Goal: Information Seeking & Learning: Learn about a topic

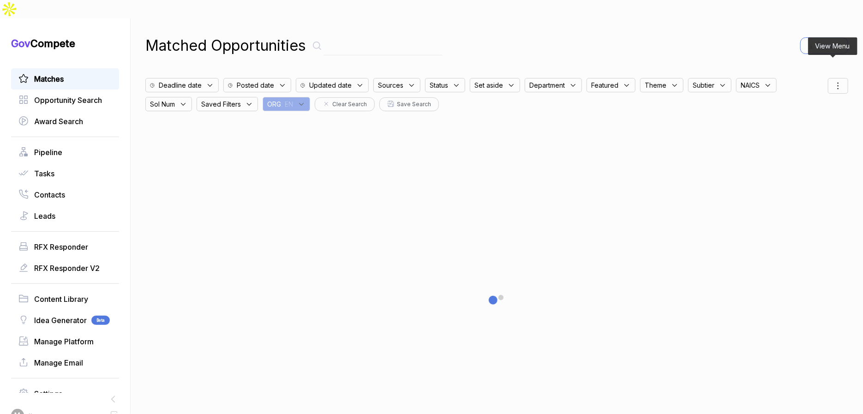
click at [833, 80] on icon at bounding box center [837, 85] width 11 height 11
click at [799, 119] on span "Sorting" at bounding box center [807, 124] width 22 height 10
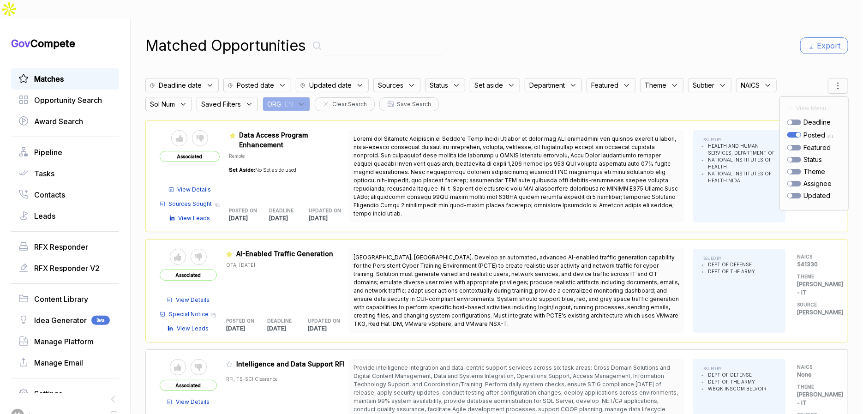
click at [624, 40] on div "Matched Opportunities Export Deadline date Posted date Updated date Sources Sta…" at bounding box center [496, 225] width 703 height 414
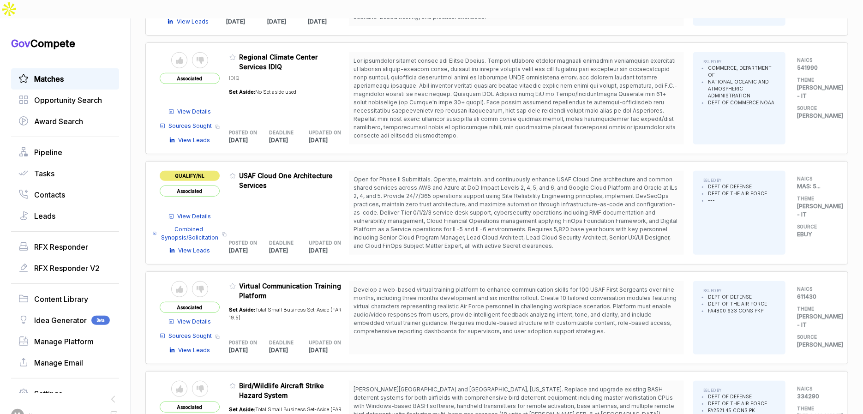
scroll to position [496, 0]
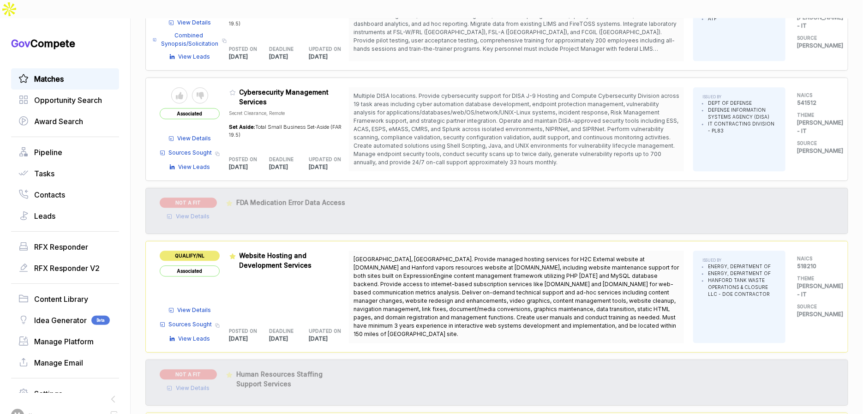
scroll to position [1599, 0]
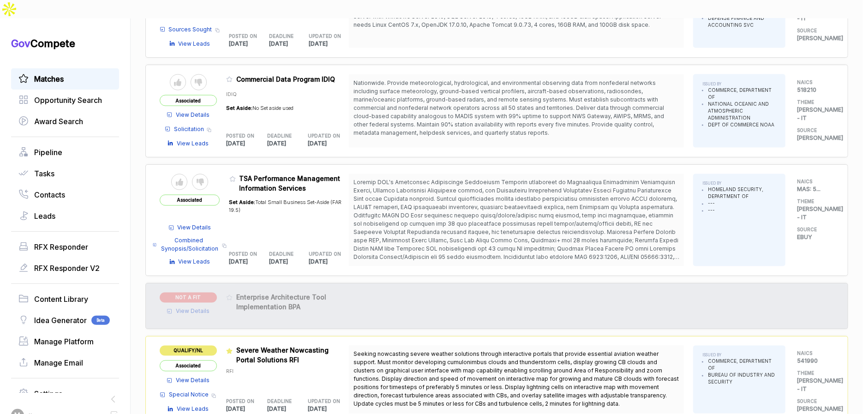
scroll to position [807, 0]
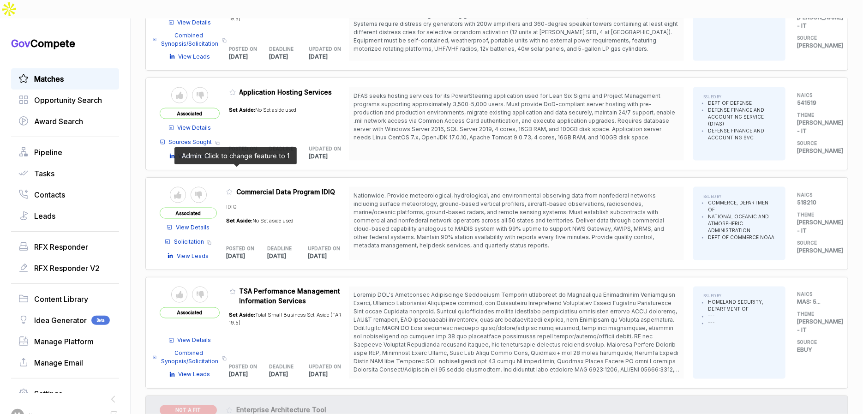
click at [233, 189] on icon at bounding box center [229, 192] width 6 height 6
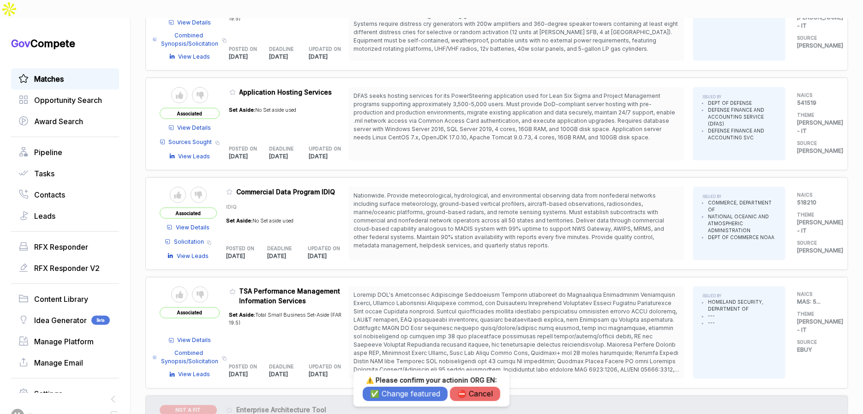
drag, startPoint x: 388, startPoint y: 393, endPoint x: 335, endPoint y: 281, distance: 123.6
click at [388, 393] on button "✅ Change featured" at bounding box center [405, 394] width 85 height 14
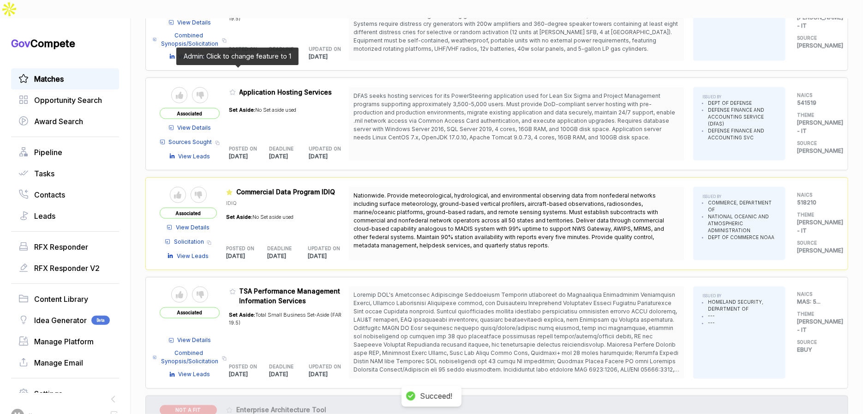
click at [235, 89] on icon at bounding box center [232, 92] width 6 height 6
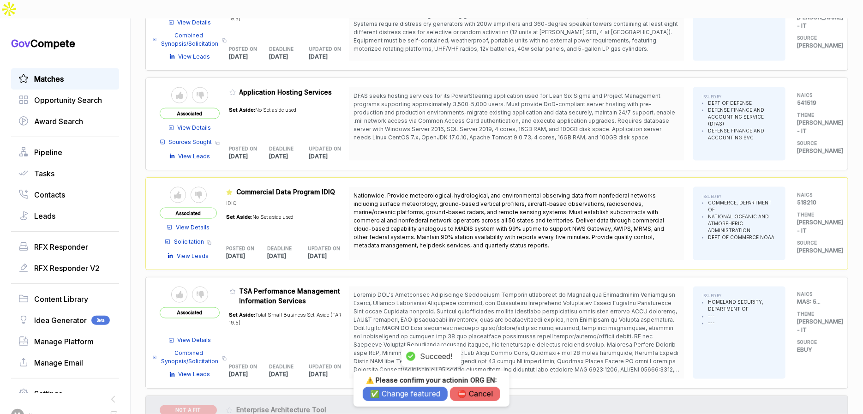
click at [424, 390] on button "✅ Change featured" at bounding box center [405, 394] width 85 height 14
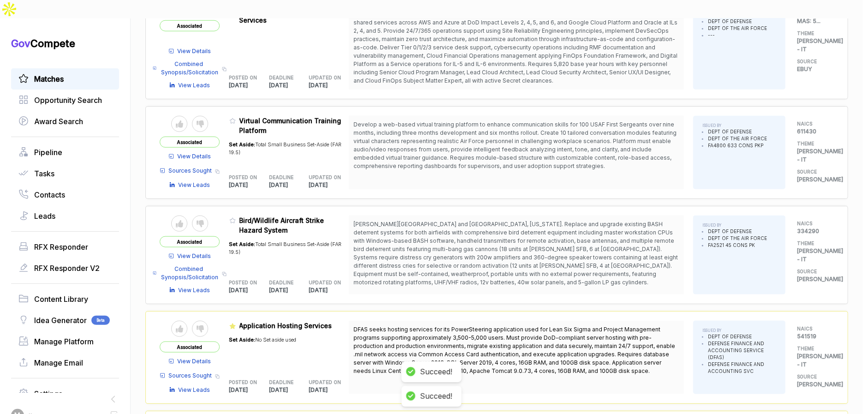
scroll to position [573, 0]
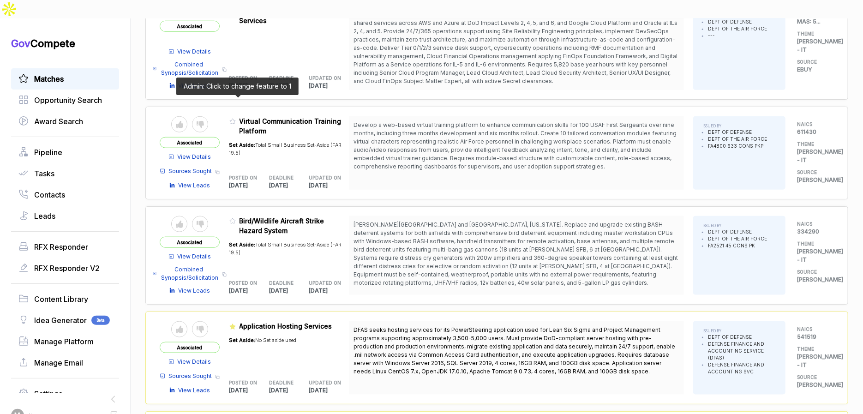
click at [236, 118] on icon at bounding box center [232, 121] width 6 height 6
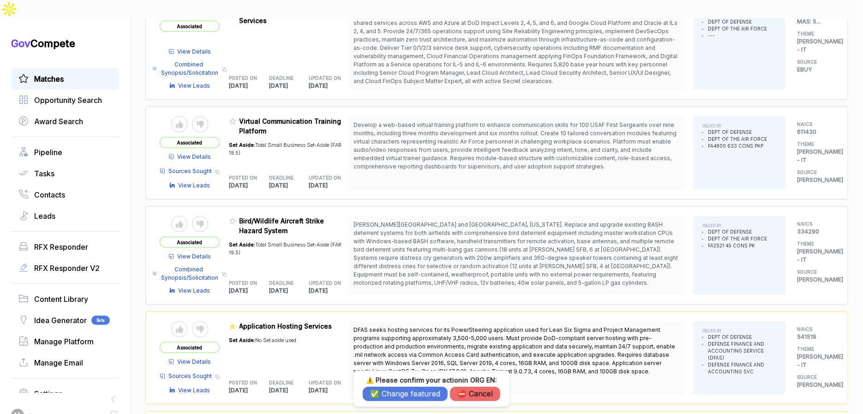
drag, startPoint x: 403, startPoint y: 397, endPoint x: 402, endPoint y: 364, distance: 32.8
click at [403, 396] on button "✅ Change featured" at bounding box center [405, 394] width 85 height 14
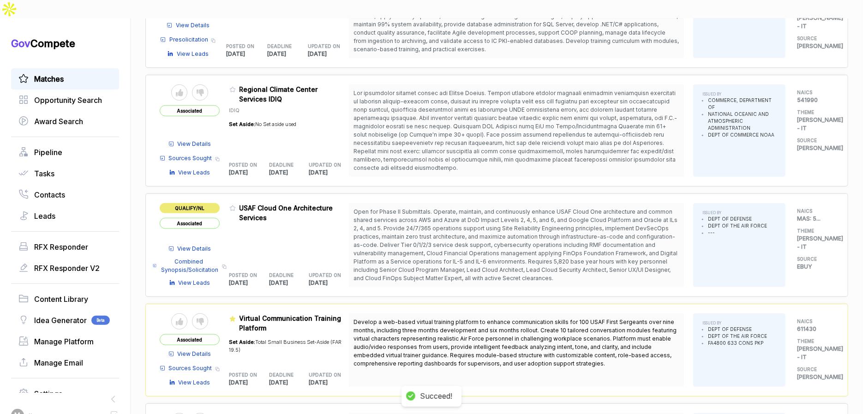
scroll to position [303, 0]
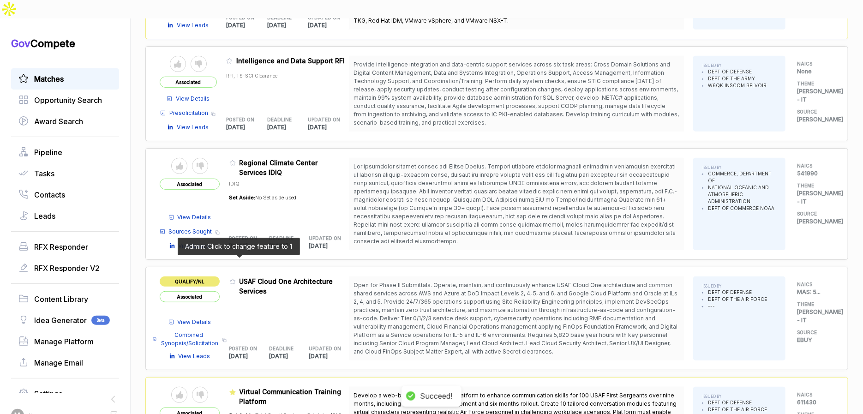
click at [236, 278] on icon at bounding box center [232, 281] width 6 height 6
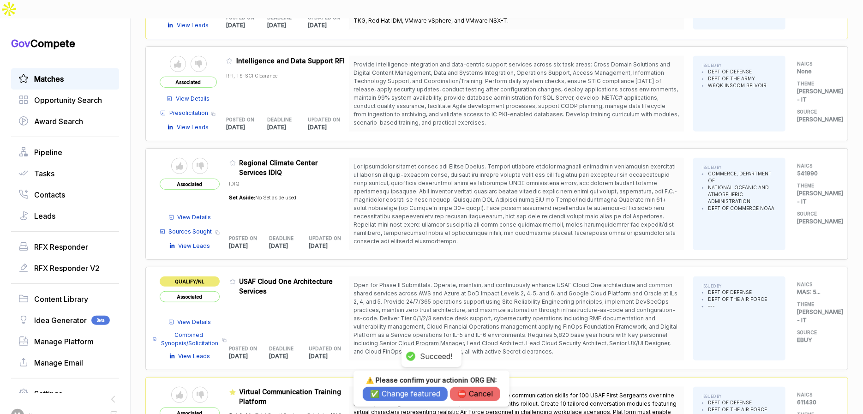
click at [391, 401] on div "⚠️ Please confirm your action in ORG EN : ✅ Change featured ⛔️ Cancel" at bounding box center [431, 388] width 156 height 36
click at [391, 394] on button "✅ Change featured" at bounding box center [405, 394] width 85 height 14
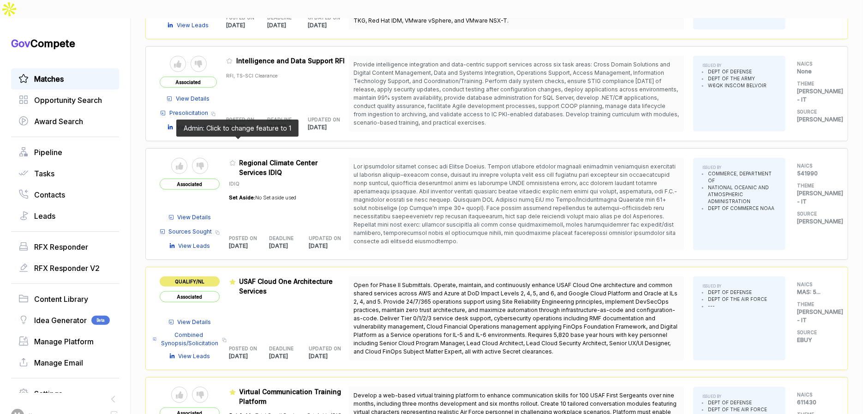
click at [235, 160] on icon at bounding box center [232, 163] width 6 height 6
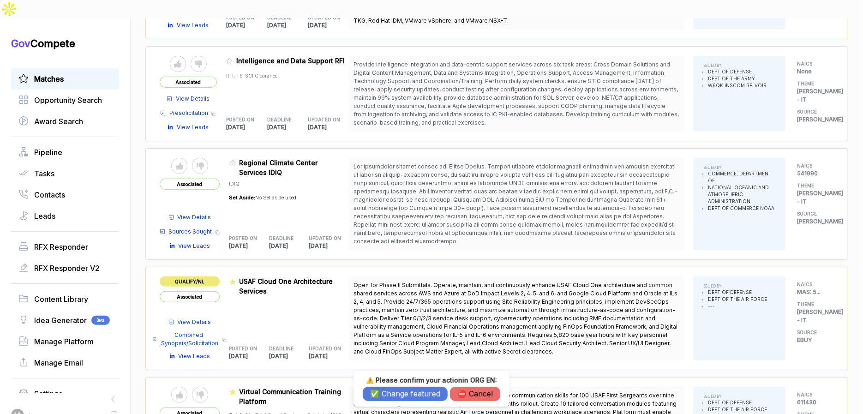
click at [412, 389] on button "✅ Change featured" at bounding box center [405, 394] width 85 height 14
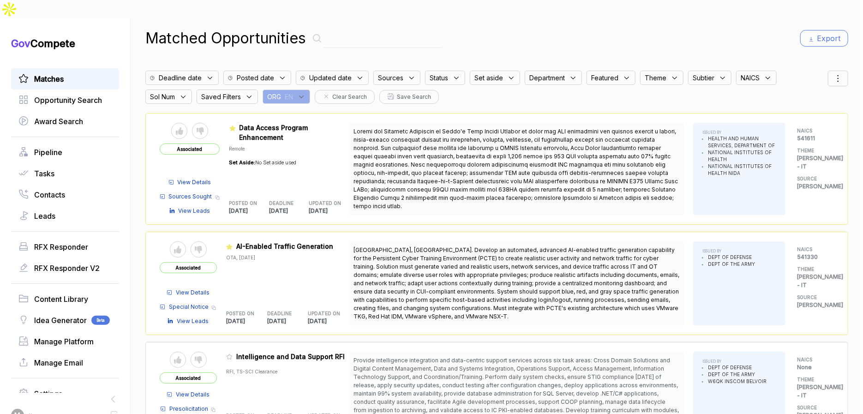
scroll to position [0, 0]
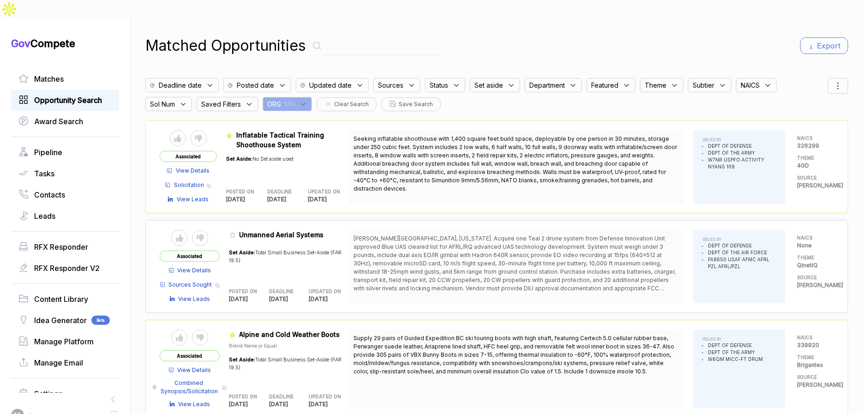
click at [75, 95] on span "Opportunity Search" at bounding box center [68, 100] width 68 height 11
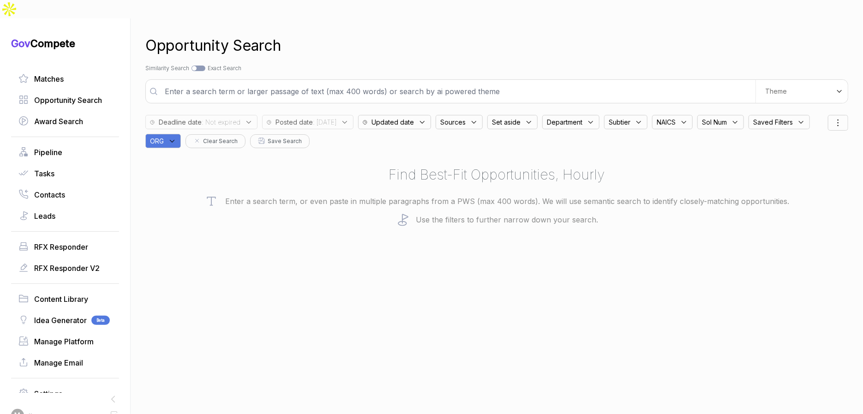
drag, startPoint x: 229, startPoint y: 119, endPoint x: 239, endPoint y: 126, distance: 12.6
click at [164, 136] on span "ORG" at bounding box center [157, 141] width 14 height 10
click at [255, 155] on input "text" at bounding box center [207, 164] width 109 height 19
type input "en"
drag, startPoint x: 238, startPoint y: 184, endPoint x: 316, endPoint y: 132, distance: 92.9
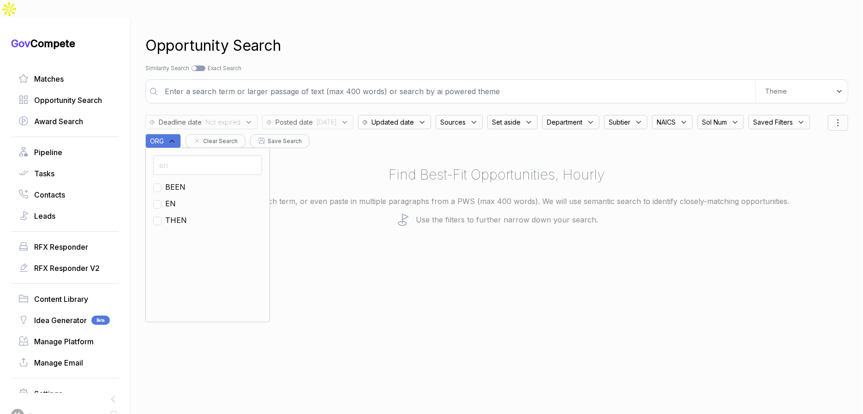
click at [176, 198] on span "EN" at bounding box center [170, 203] width 11 height 11
checkbox input "true"
drag, startPoint x: 409, startPoint y: 50, endPoint x: 392, endPoint y: 63, distance: 21.4
click at [408, 64] on div "Search by Topic Relevance Similarity Search Search by Exact Keyword Match Exact…" at bounding box center [496, 68] width 703 height 8
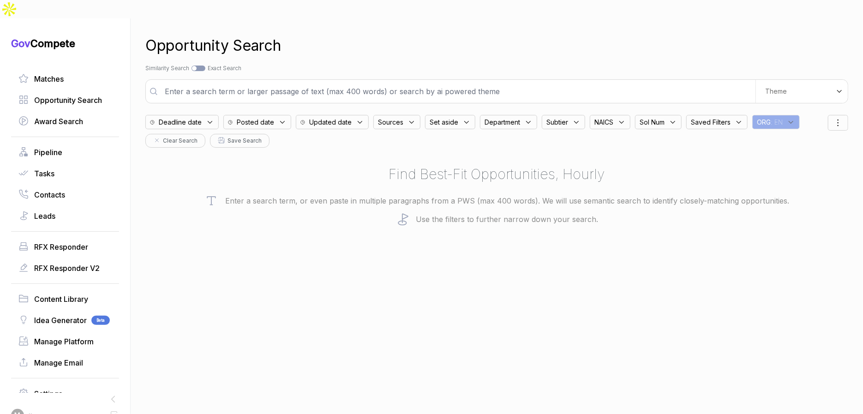
click at [274, 117] on span "Posted date" at bounding box center [255, 122] width 37 height 10
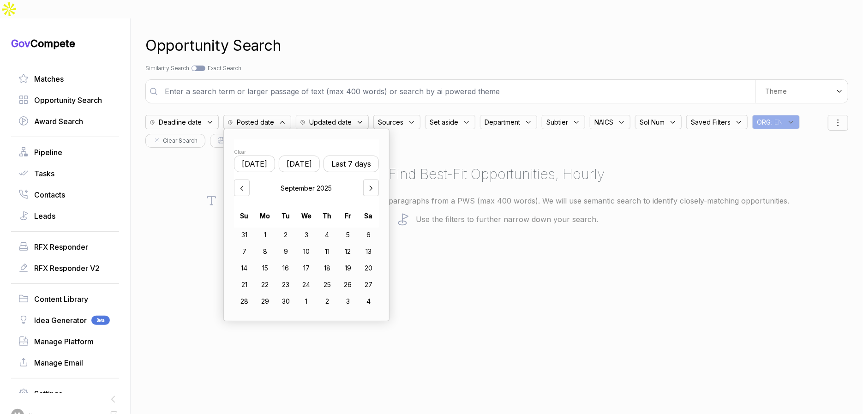
click at [308, 155] on button "Yesterday" at bounding box center [299, 163] width 41 height 17
drag, startPoint x: 310, startPoint y: 233, endPoint x: 320, endPoint y: 233, distance: 10.2
click at [310, 244] on div "10" at bounding box center [306, 251] width 21 height 15
click at [358, 244] on div "12" at bounding box center [348, 251] width 20 height 15
drag, startPoint x: 628, startPoint y: 263, endPoint x: 718, endPoint y: 166, distance: 132.9
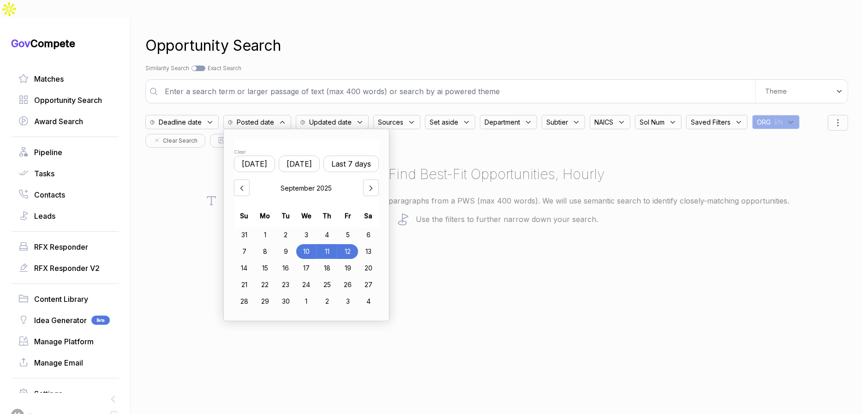
click at [639, 257] on div "Opportunity Search Search by Topic Relevance Similarity Search Search by Exact …" at bounding box center [496, 225] width 703 height 414
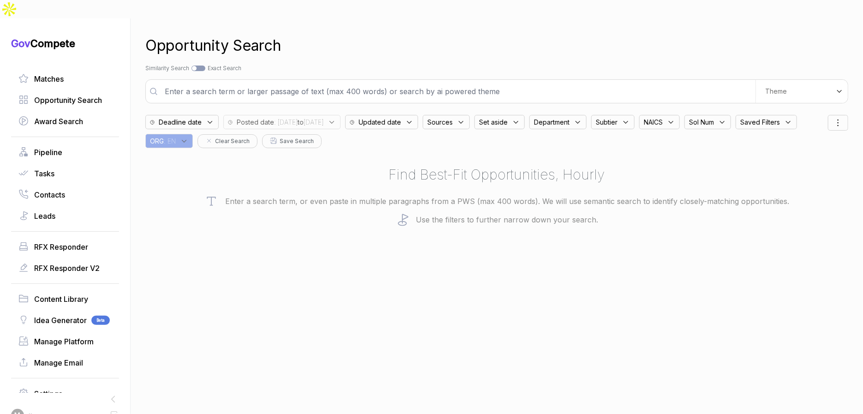
click at [786, 80] on div "Theme" at bounding box center [801, 91] width 92 height 23
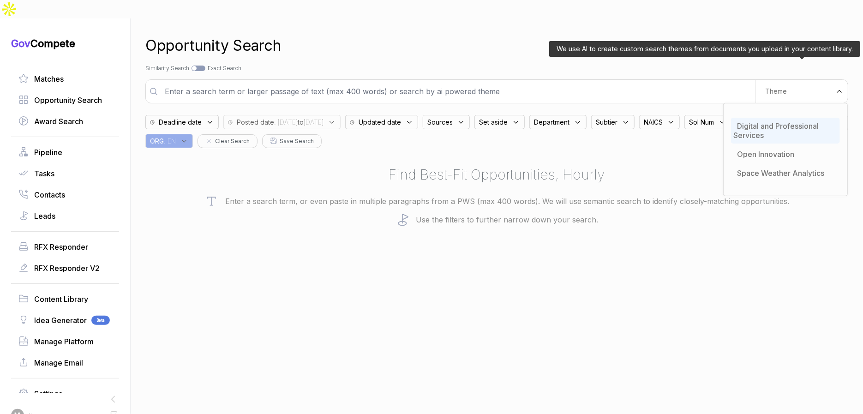
click at [777, 115] on ul "Digital and Professional Services Open Innovation Space Weather Analytics" at bounding box center [785, 149] width 109 height 68
click at [774, 121] on span "Digital and Professional Services" at bounding box center [775, 130] width 85 height 18
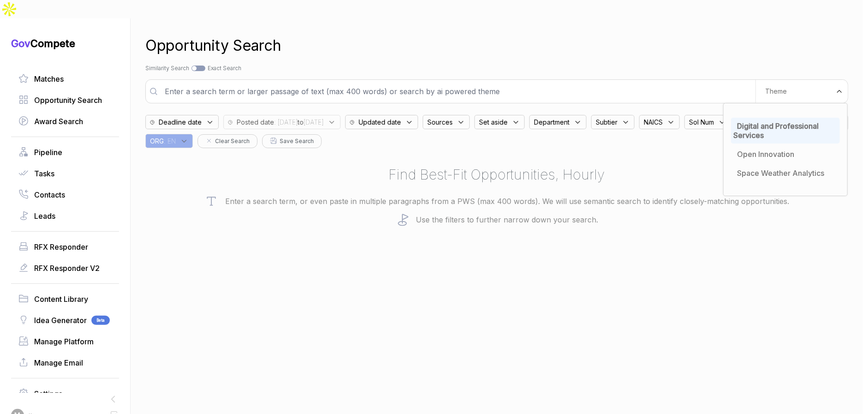
drag, startPoint x: 577, startPoint y: 177, endPoint x: 476, endPoint y: 126, distance: 112.9
click at [573, 174] on div "Find Best-Fit Opportunities, Hourly Enter a search term, or even paste in multi…" at bounding box center [496, 195] width 703 height 62
click at [453, 117] on span "Sources" at bounding box center [439, 122] width 25 height 10
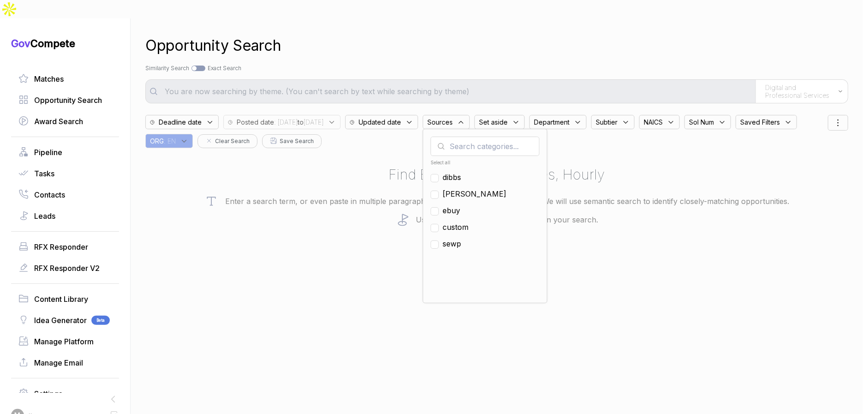
click at [460, 205] on span "ebuy" at bounding box center [451, 210] width 18 height 11
checkbox input "true"
click at [526, 35] on div "Opportunity Search" at bounding box center [496, 46] width 703 height 22
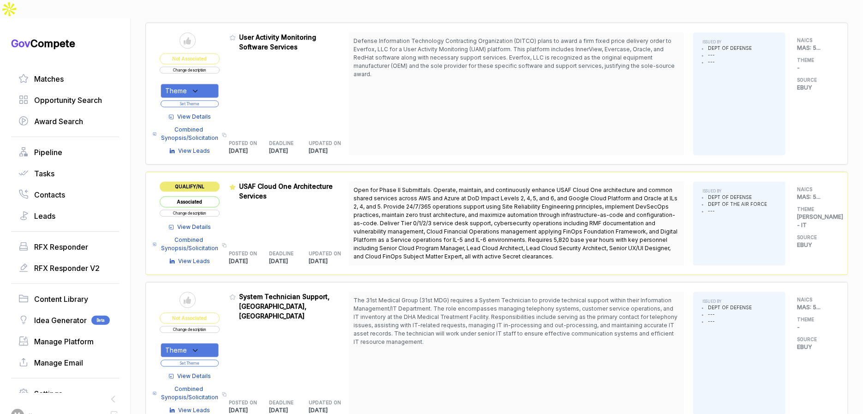
scroll to position [1181, 0]
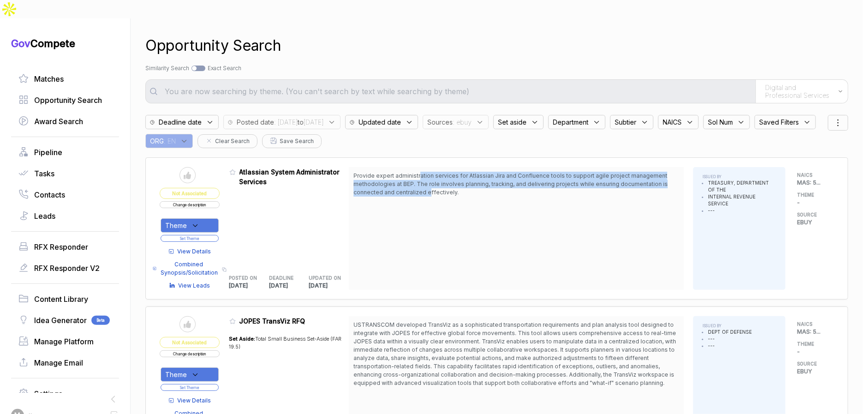
drag, startPoint x: 423, startPoint y: 158, endPoint x: 383, endPoint y: 230, distance: 81.8
click at [432, 175] on span "Provide expert administration services for Atlassian Jira and Confluence tools …" at bounding box center [510, 184] width 314 height 24
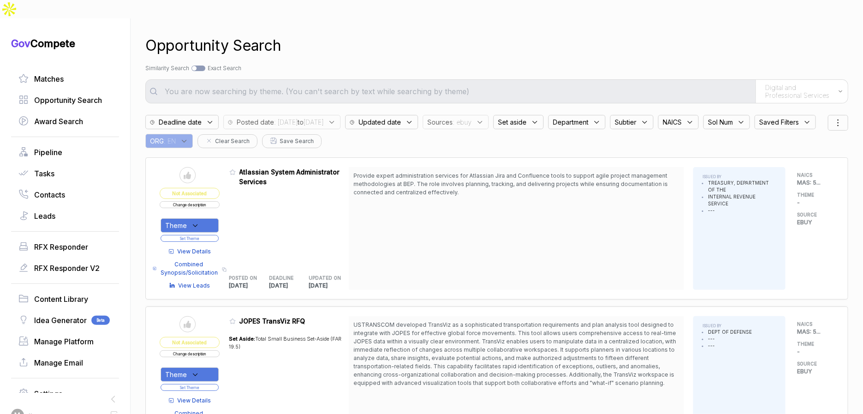
click at [203, 247] on span "View Details" at bounding box center [195, 251] width 34 height 8
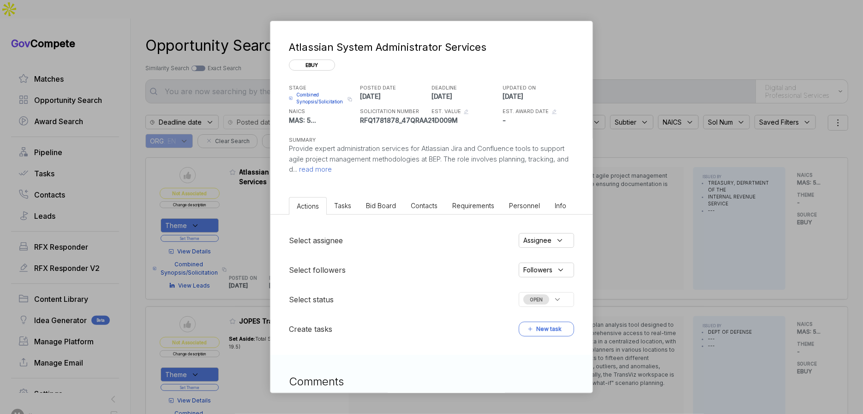
click at [368, 215] on div "Select assignee Assignee Select followers Followers Select status OPEN Create t…" at bounding box center [431, 285] width 322 height 140
click at [372, 210] on li "Bid Board" at bounding box center [380, 205] width 45 height 17
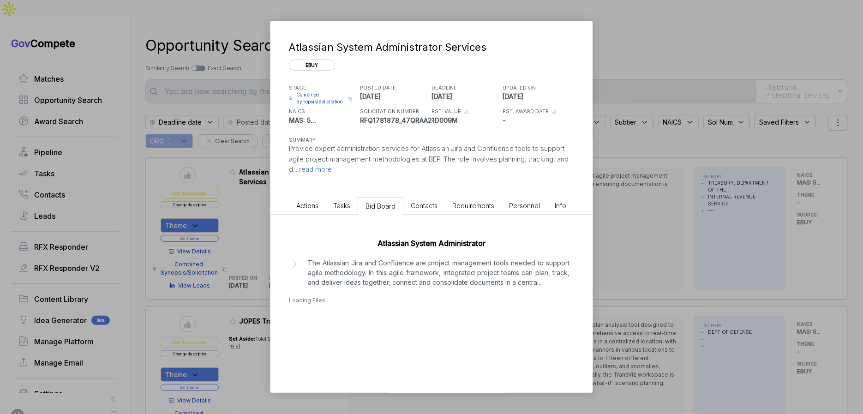
click at [384, 285] on p "The Atlassian Jira and Confluence are project management tools needed to suppor…" at bounding box center [439, 272] width 262 height 29
drag, startPoint x: 336, startPoint y: 334, endPoint x: 350, endPoint y: 333, distance: 13.9
click at [324, 334] on div "Sep 12, 2025" at bounding box center [313, 339] width 21 height 10
click at [332, 171] on span "read more" at bounding box center [314, 169] width 35 height 9
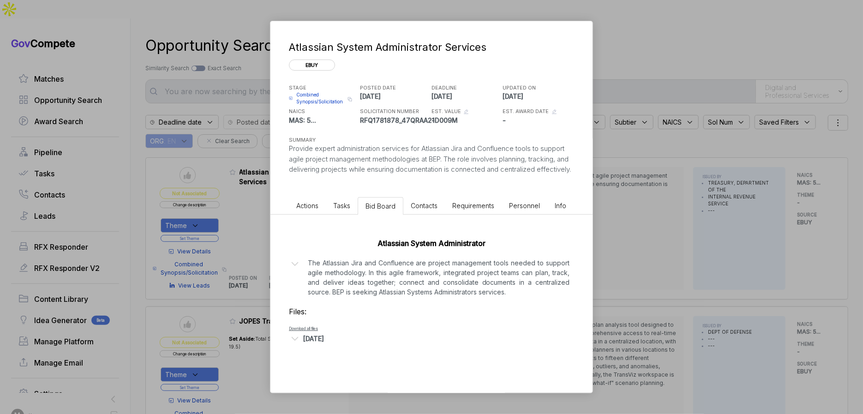
click at [608, 162] on div "Atlassian System Administrator Services ebuy STAGE Combined Synopsis/Solicitati…" at bounding box center [431, 207] width 863 height 414
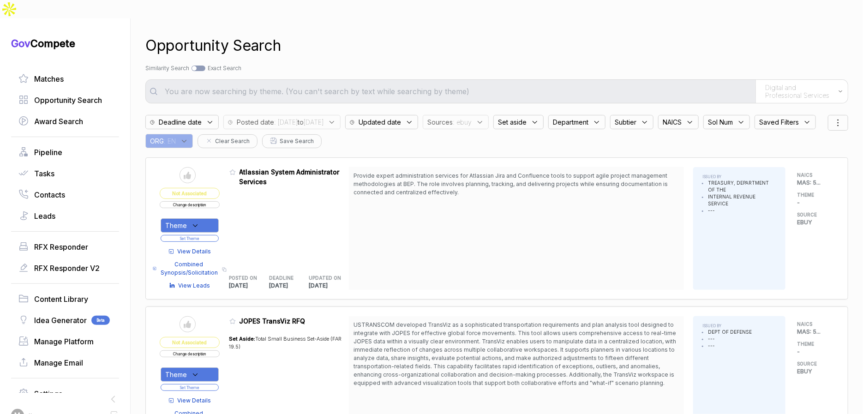
click at [203, 247] on span "View Details" at bounding box center [195, 251] width 34 height 8
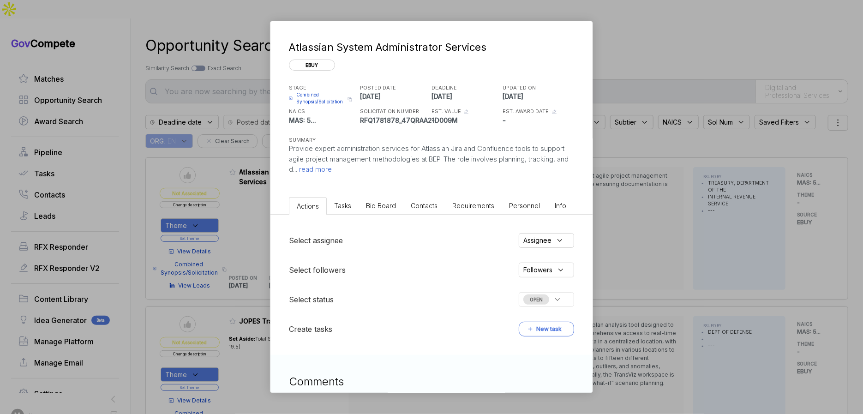
click at [243, 159] on div "Atlassian System Administrator Services ebuy STAGE Combined Synopsis/Solicitati…" at bounding box center [431, 207] width 863 height 414
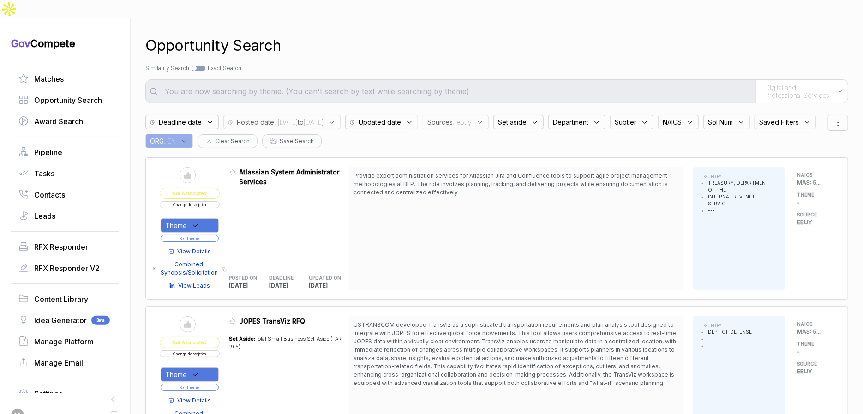
drag, startPoint x: 211, startPoint y: 207, endPoint x: 210, endPoint y: 212, distance: 5.1
click at [210, 218] on div "Theme" at bounding box center [190, 225] width 58 height 14
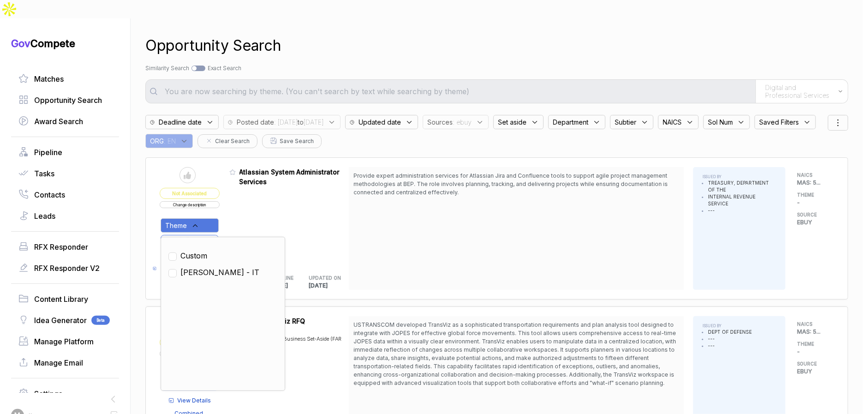
drag, startPoint x: 204, startPoint y: 252, endPoint x: 210, endPoint y: 241, distance: 12.8
click at [205, 267] on span "SAM - IT" at bounding box center [219, 272] width 79 height 11
checkbox input "true"
drag, startPoint x: 245, startPoint y: 200, endPoint x: 235, endPoint y: 209, distance: 13.4
click at [244, 202] on div "Admin: Click to change feature to 1 RFQ1781878_47QRAA21D009M Atlassian System A…" at bounding box center [289, 228] width 120 height 123
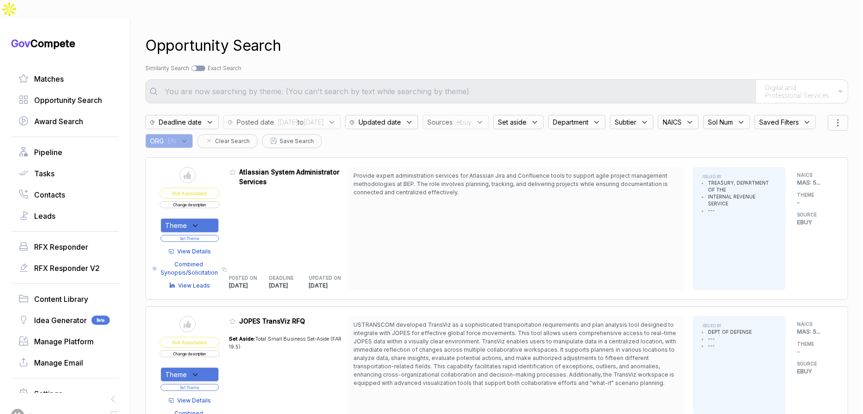
click at [214, 235] on button "Set Theme" at bounding box center [190, 238] width 58 height 7
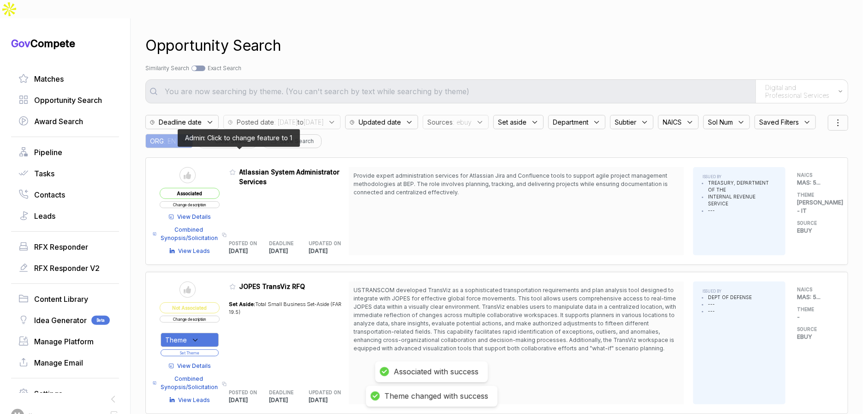
click at [236, 169] on icon at bounding box center [232, 172] width 6 height 6
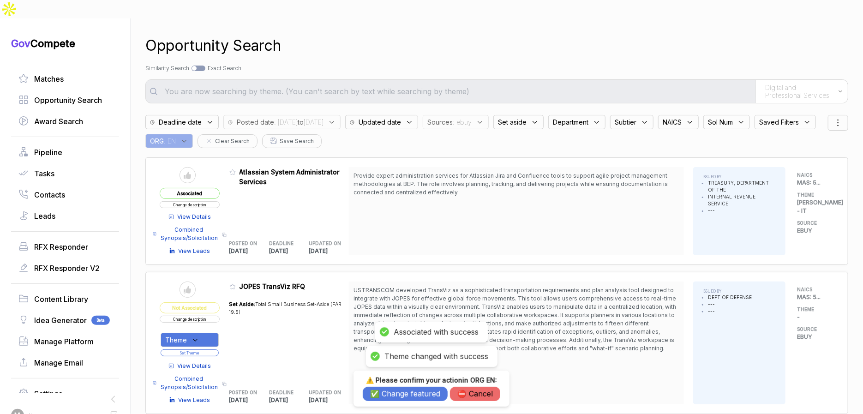
drag, startPoint x: 381, startPoint y: 395, endPoint x: 372, endPoint y: 388, distance: 10.8
click at [379, 394] on button "✅ Change featured" at bounding box center [405, 394] width 85 height 14
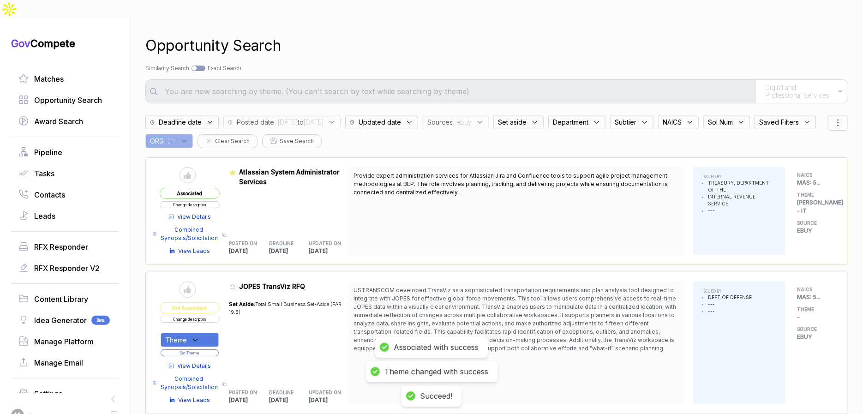
click at [205, 213] on span "View Details" at bounding box center [195, 217] width 34 height 8
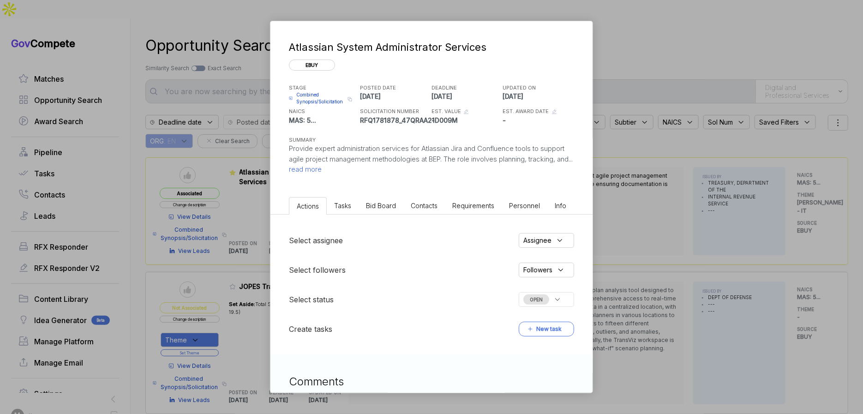
click at [619, 195] on div "Atlassian System Administrator Services ebuy STAGE Combined Synopsis/Solicitati…" at bounding box center [431, 207] width 863 height 414
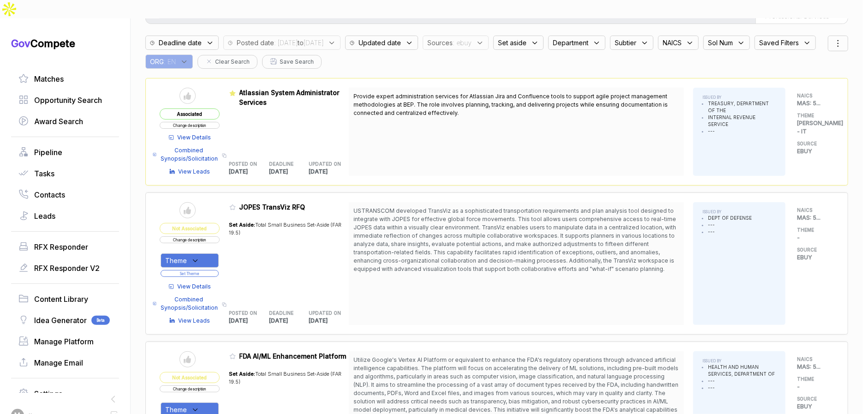
scroll to position [257, 0]
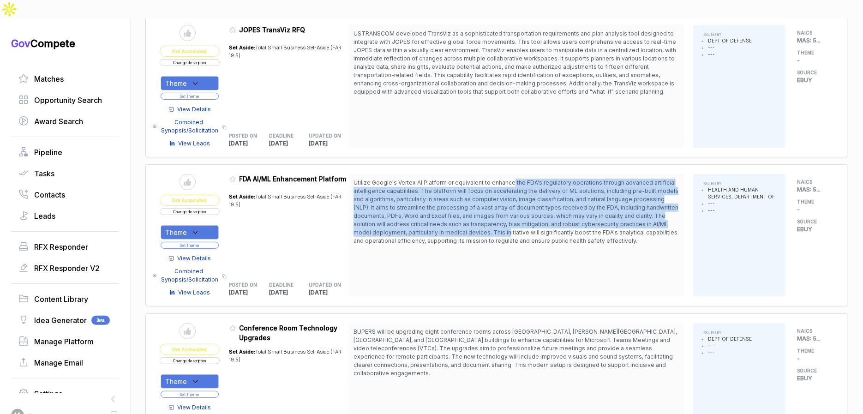
drag, startPoint x: 515, startPoint y: 162, endPoint x: 510, endPoint y: 217, distance: 55.1
click at [510, 216] on span "Utilize Google's Vertex AI Platform or equivalent to enhance the FDA's regulato…" at bounding box center [515, 211] width 325 height 65
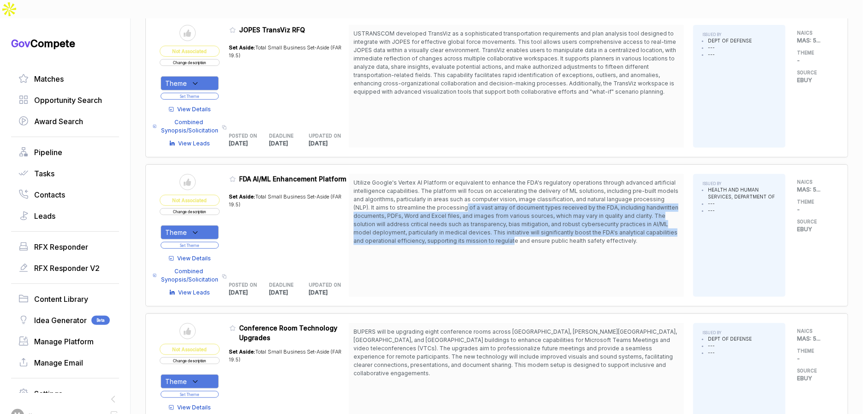
drag, startPoint x: 514, startPoint y: 220, endPoint x: 468, endPoint y: 183, distance: 58.4
click at [469, 183] on span "Utilize Google's Vertex AI Platform or equivalent to enhance the FDA's regulato…" at bounding box center [515, 211] width 325 height 65
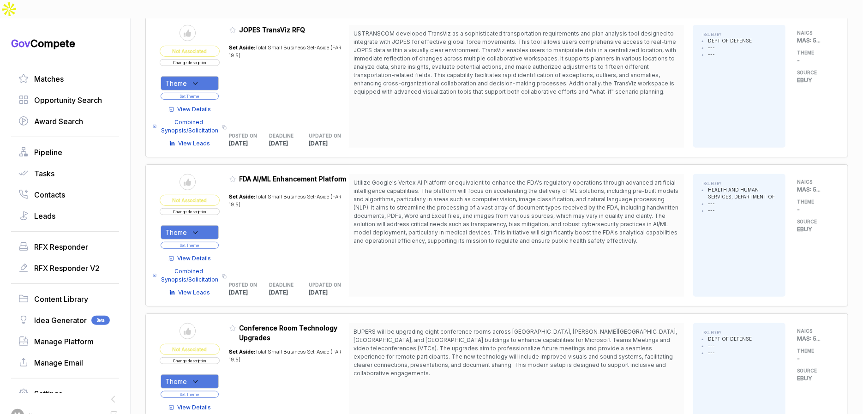
drag, startPoint x: 456, startPoint y: 181, endPoint x: 442, endPoint y: 189, distance: 15.9
click at [456, 181] on span "Utilize Google's Vertex AI Platform or equivalent to enhance the FDA's regulato…" at bounding box center [515, 211] width 325 height 65
click at [196, 254] on span "View Details" at bounding box center [195, 258] width 34 height 8
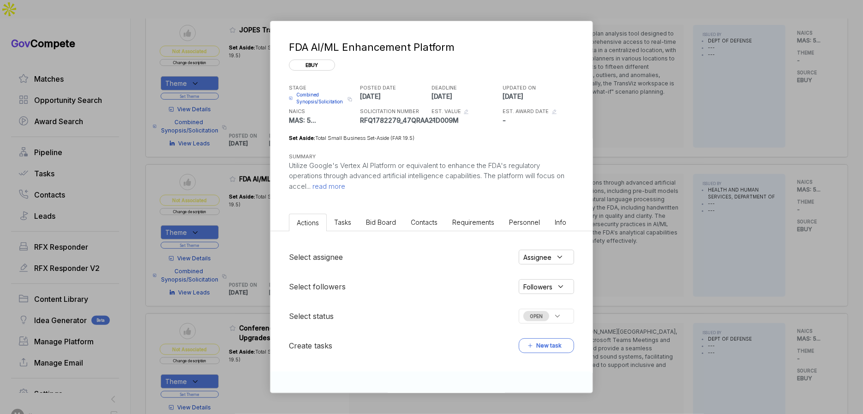
click at [385, 227] on li "Bid Board" at bounding box center [380, 222] width 45 height 17
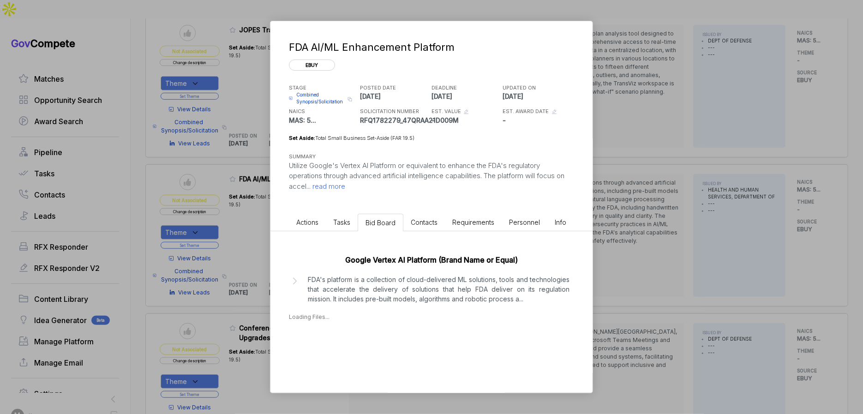
click at [398, 284] on p "FDA's platform is a collection of cloud-delivered ML solutions, tools and techn…" at bounding box center [439, 289] width 262 height 29
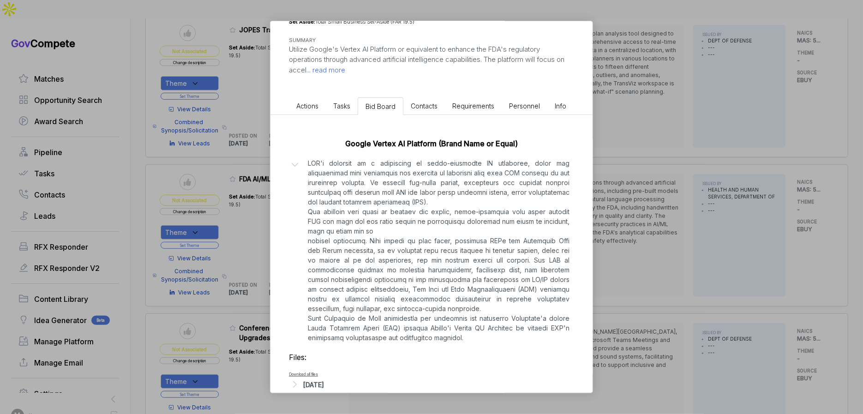
scroll to position [132, 0]
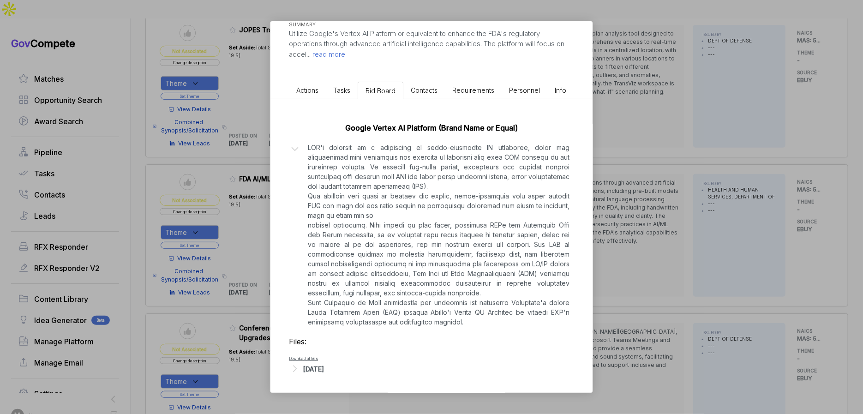
click at [324, 369] on div "Sep 11, 2025" at bounding box center [313, 369] width 21 height 10
click at [631, 227] on div "FDA AI/ML Enhancement Platform ebuy STAGE Combined Synopsis/Solicitation Copy l…" at bounding box center [431, 207] width 863 height 414
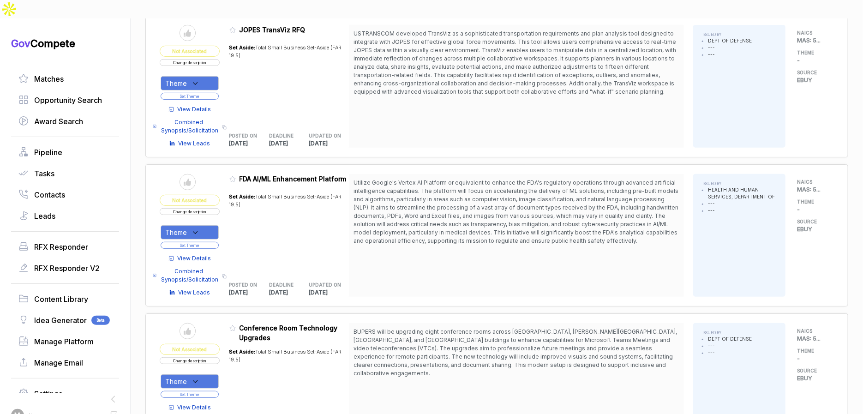
drag, startPoint x: 217, startPoint y: 209, endPoint x: 217, endPoint y: 214, distance: 4.6
click at [217, 225] on div "Theme" at bounding box center [190, 232] width 58 height 14
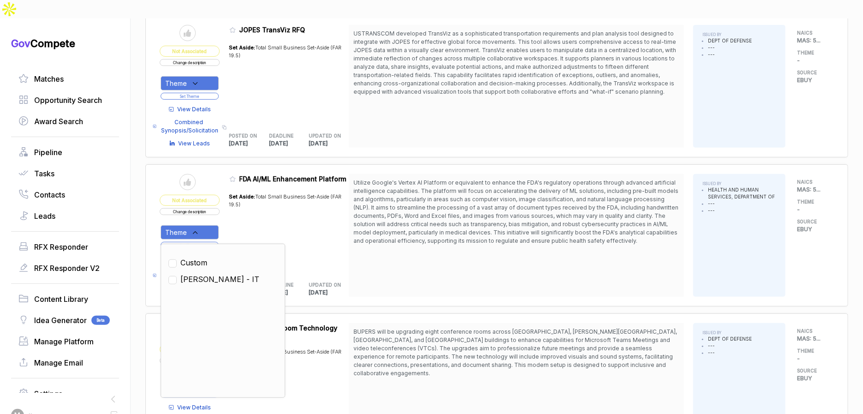
drag, startPoint x: 206, startPoint y: 258, endPoint x: 216, endPoint y: 248, distance: 15.0
click at [206, 274] on span "SAM - IT" at bounding box center [219, 279] width 79 height 11
checkbox input "true"
click at [274, 216] on div "Set Aside: Total Small Business Set-Aside (FAR 19.5)" at bounding box center [289, 229] width 120 height 84
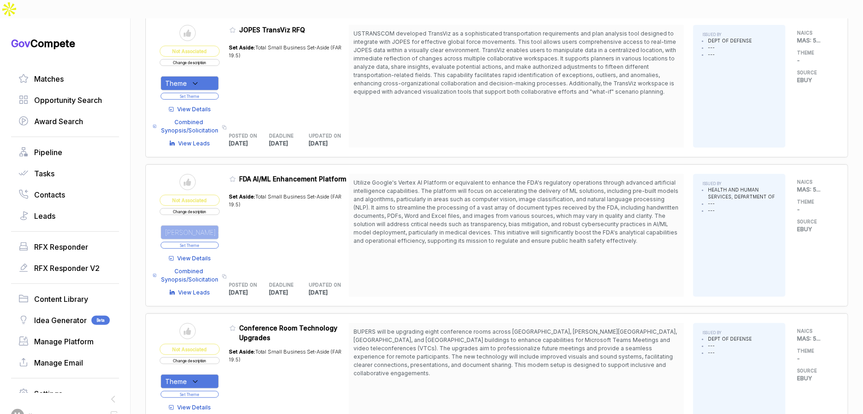
click at [215, 242] on button "Set Theme" at bounding box center [190, 245] width 58 height 7
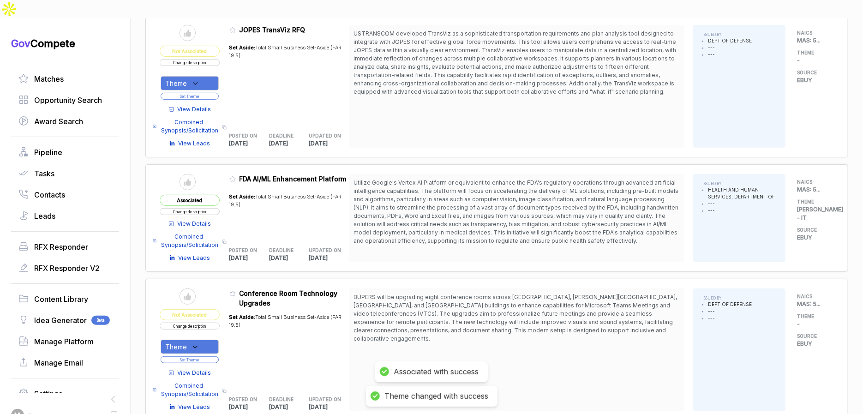
click at [203, 220] on span "View Details" at bounding box center [195, 224] width 34 height 8
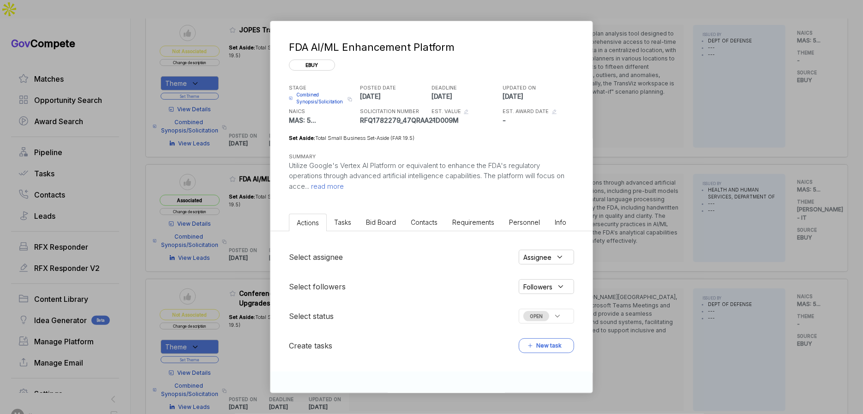
click at [627, 204] on div "FDA AI/ML Enhancement Platform ebuy STAGE Combined Synopsis/Solicitation Copy l…" at bounding box center [431, 207] width 863 height 414
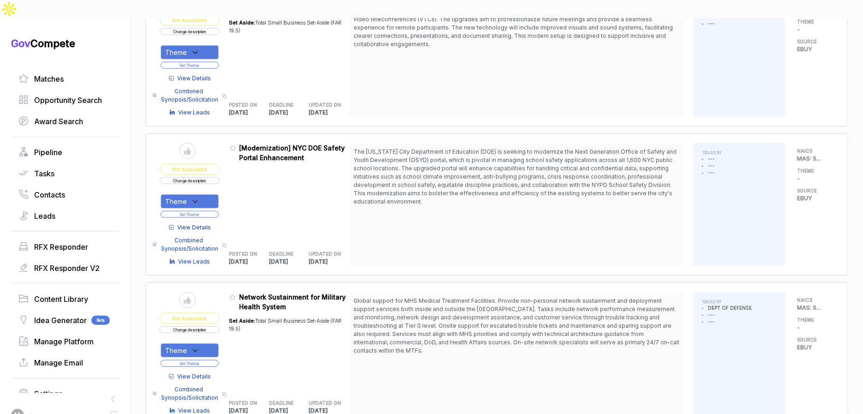
scroll to position [553, 0]
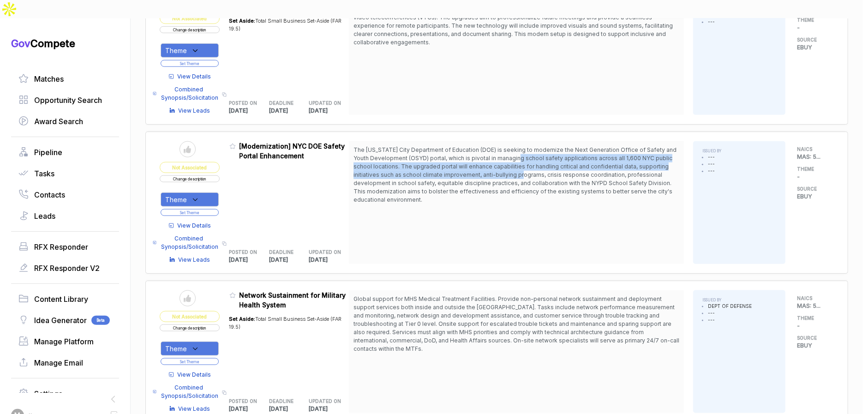
drag, startPoint x: 526, startPoint y: 137, endPoint x: 506, endPoint y: 179, distance: 46.4
click at [527, 158] on span "The New York City Department of Education (DOE) is seeking to modernize the Nex…" at bounding box center [516, 175] width 326 height 58
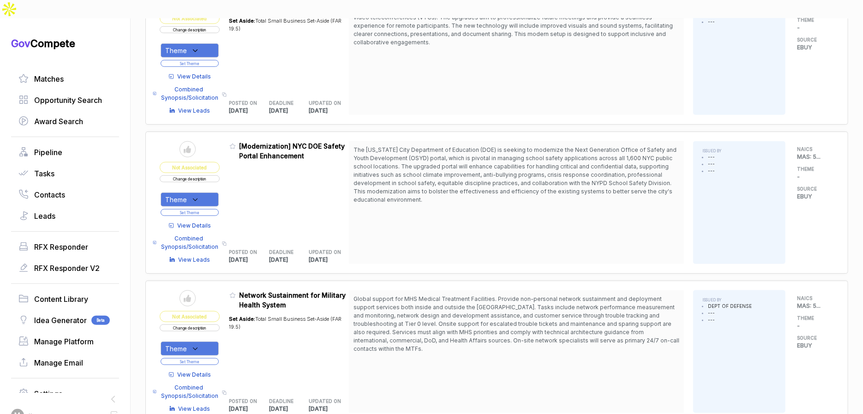
drag, startPoint x: 500, startPoint y: 180, endPoint x: 410, endPoint y: 188, distance: 89.9
click at [496, 181] on span "The New York City Department of Education (DOE) is seeking to modernize the Nex…" at bounding box center [516, 175] width 326 height 58
click at [211, 221] on span "View Details" at bounding box center [195, 225] width 34 height 8
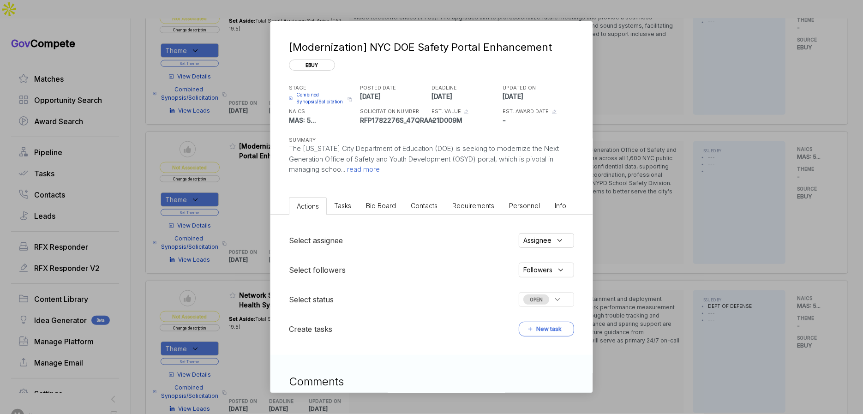
drag, startPoint x: 374, startPoint y: 207, endPoint x: 375, endPoint y: 212, distance: 4.7
click at [374, 208] on span "Bid Board" at bounding box center [381, 206] width 30 height 8
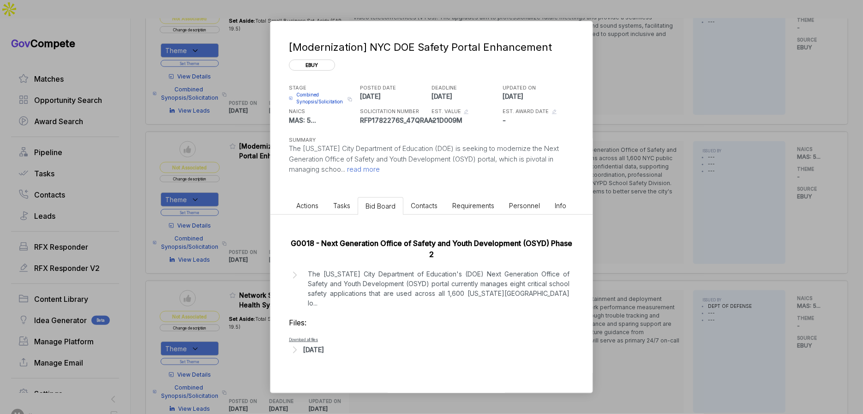
click at [324, 345] on div "Sep 11, 2025" at bounding box center [313, 350] width 21 height 10
click at [352, 287] on p "The New York City Department of Education's (DOE) Next Generation Office of Saf…" at bounding box center [439, 288] width 262 height 39
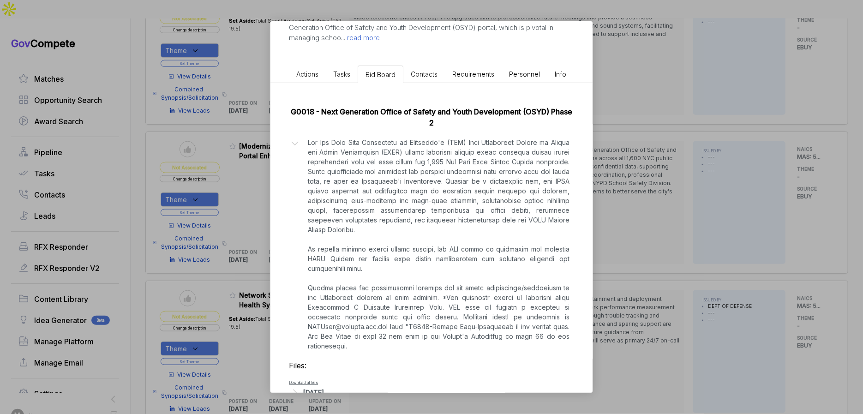
scroll to position [139, 0]
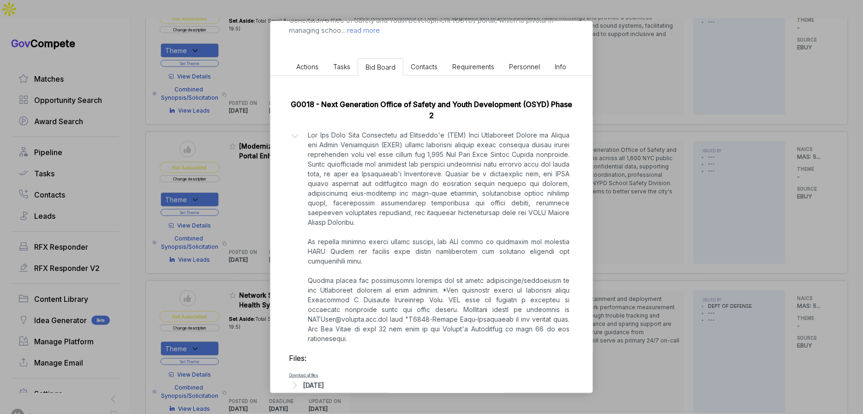
drag, startPoint x: 625, startPoint y: 216, endPoint x: 418, endPoint y: 190, distance: 207.9
click at [625, 216] on div "[Modernization] NYC DOE Safety Portal Enhancement ebuy STAGE Combined Synopsis/…" at bounding box center [431, 207] width 863 height 414
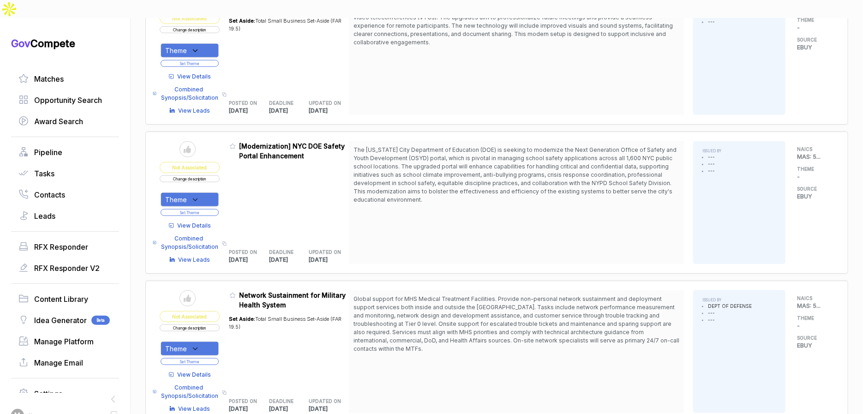
click at [220, 175] on button "Change description" at bounding box center [190, 178] width 60 height 7
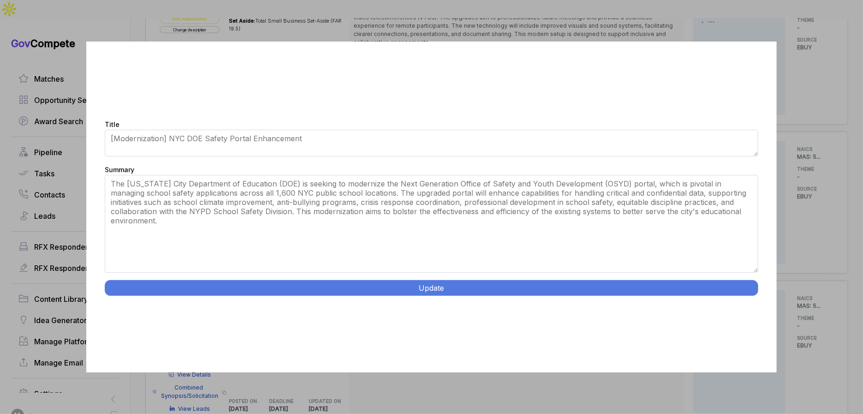
drag, startPoint x: 755, startPoint y: 233, endPoint x: 487, endPoint y: 189, distance: 272.1
click at [718, 289] on div "Title [Modernization] NYC DOE Safety Portal Enhancement Summary The New York Ci…" at bounding box center [431, 207] width 690 height 331
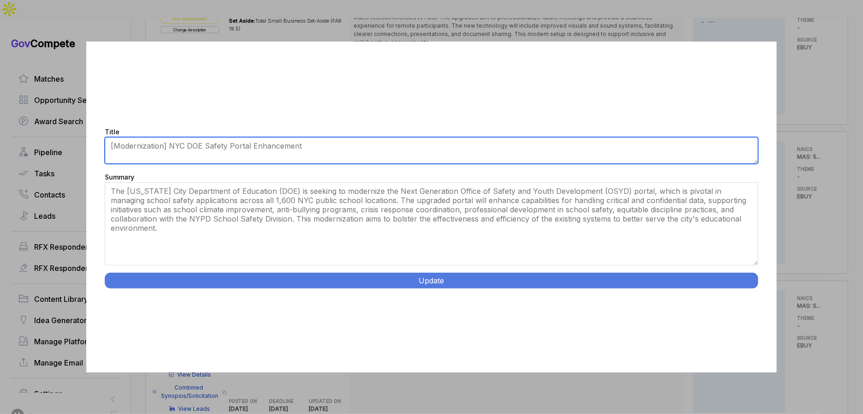
click at [174, 147] on textarea "[Modernization] NYC DOE Safety Portal Enhancement" at bounding box center [431, 150] width 653 height 27
type textarea "NYC DOE Safety Portal Modernization"
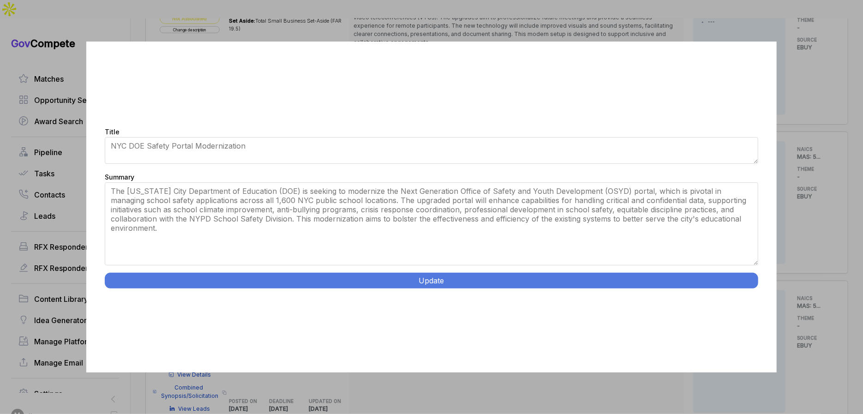
click at [382, 281] on button "Update" at bounding box center [431, 281] width 653 height 16
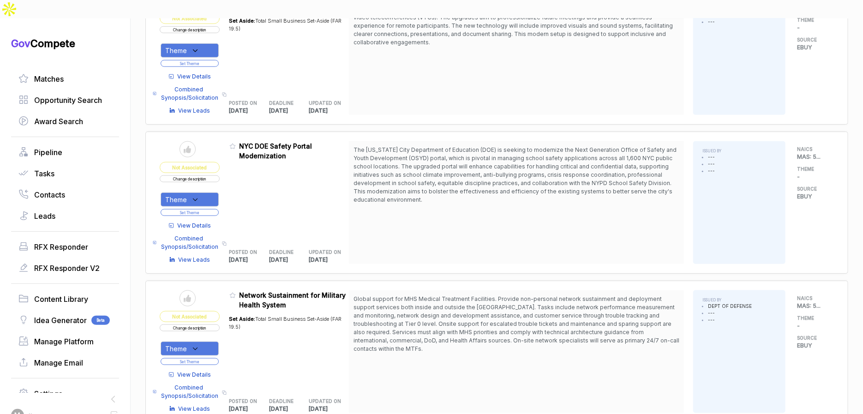
click at [199, 196] on icon at bounding box center [195, 200] width 8 height 8
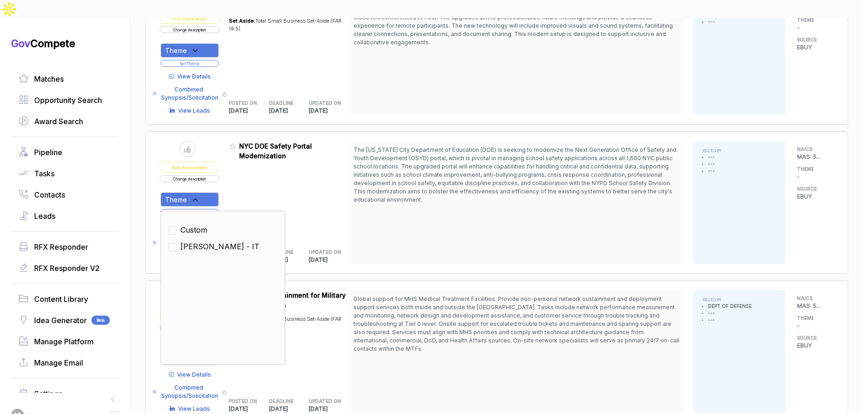
drag, startPoint x: 203, startPoint y: 226, endPoint x: 215, endPoint y: 212, distance: 18.1
click at [204, 241] on span "SAM - IT" at bounding box center [219, 246] width 79 height 11
checkbox input "true"
click at [237, 176] on div "Admin: Click to change feature to 1 RFP1782276S_47QRAA21D009M NYC DOE Safety Po…" at bounding box center [289, 202] width 120 height 123
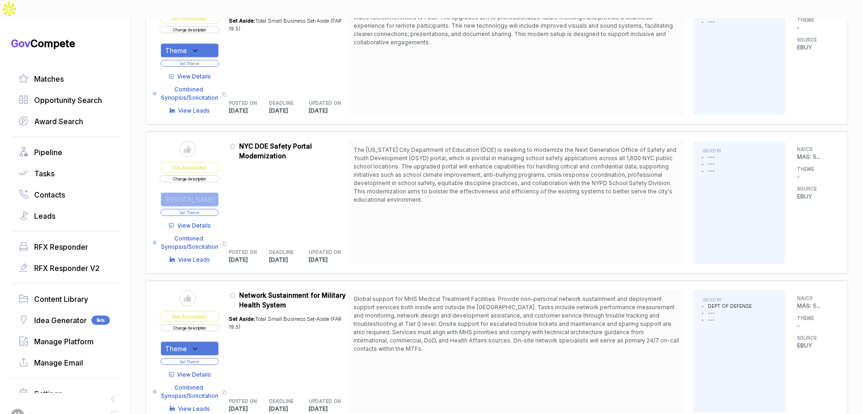
click at [219, 209] on button "Set Theme" at bounding box center [190, 212] width 58 height 7
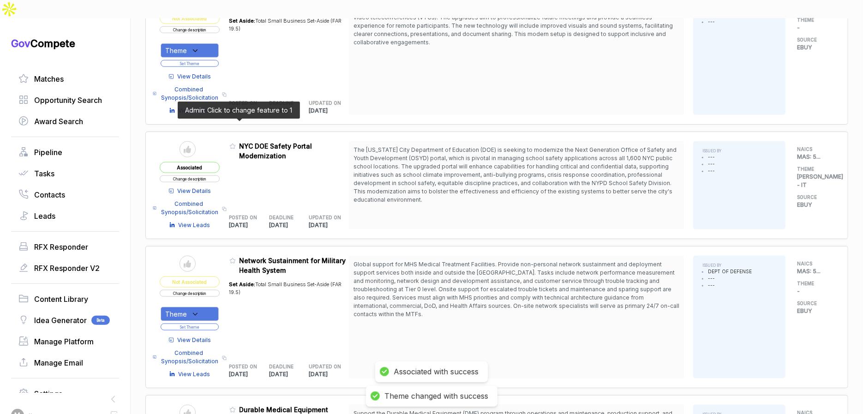
click at [236, 143] on icon at bounding box center [232, 146] width 6 height 6
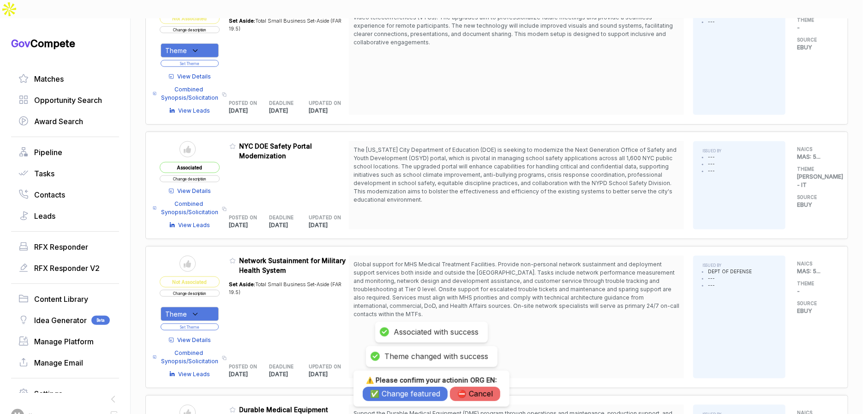
click at [406, 394] on button "✅ Change featured" at bounding box center [405, 394] width 85 height 14
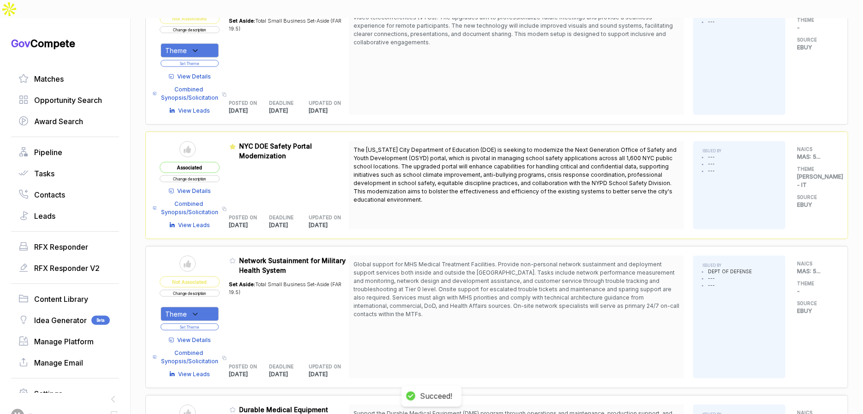
click at [205, 336] on span "View Details" at bounding box center [195, 340] width 34 height 8
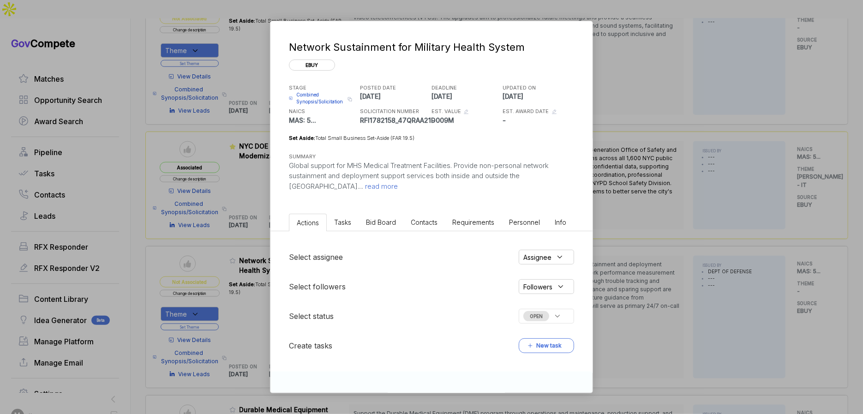
click at [372, 216] on li "Bid Board" at bounding box center [380, 222] width 45 height 17
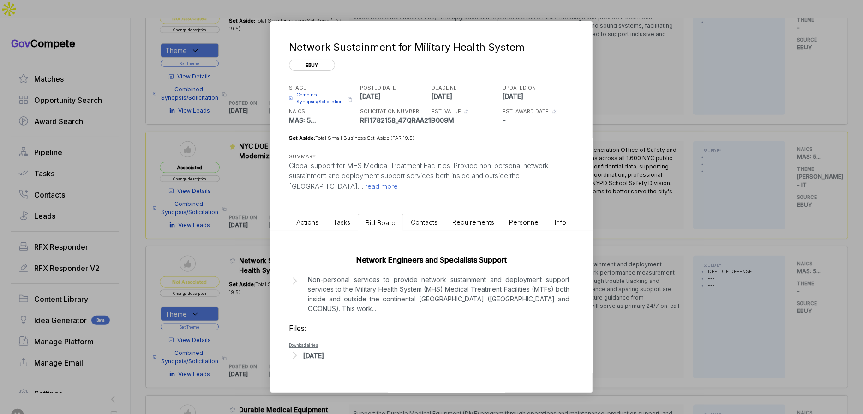
click at [324, 353] on div "Sep 11, 2025" at bounding box center [313, 356] width 21 height 10
drag, startPoint x: 447, startPoint y: 293, endPoint x: 555, endPoint y: 272, distance: 110.1
click at [451, 293] on p "Non-personal services to provide network sustainment and deployment support ser…" at bounding box center [439, 294] width 262 height 39
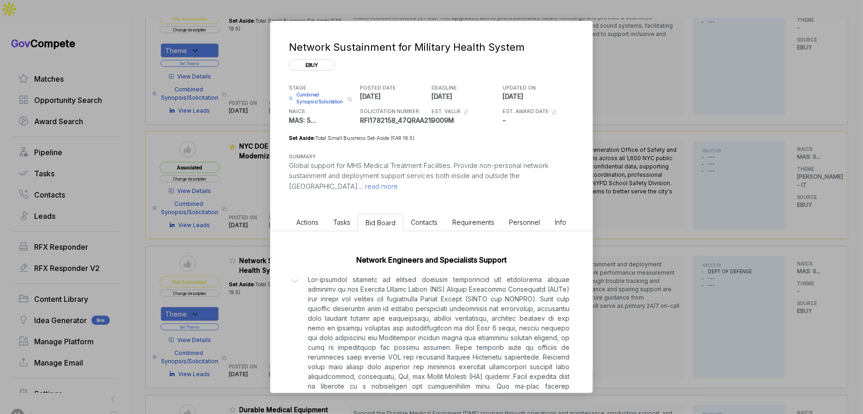
click at [596, 267] on div "Network Sustainment for Military Health System ebuy STAGE Combined Synopsis/Sol…" at bounding box center [431, 207] width 863 height 414
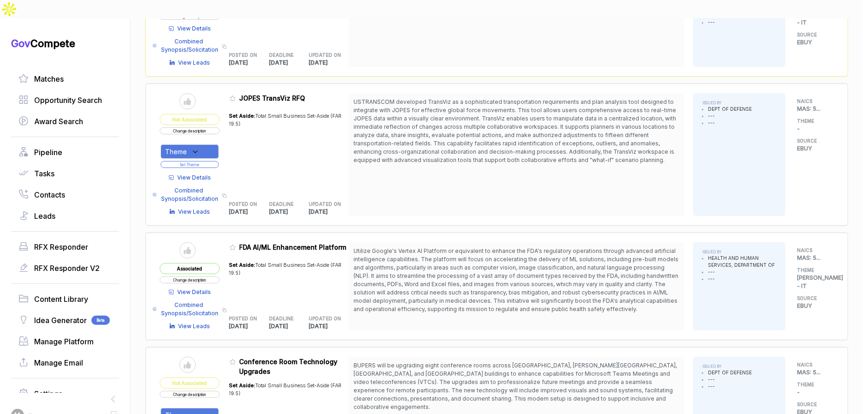
scroll to position [0, 0]
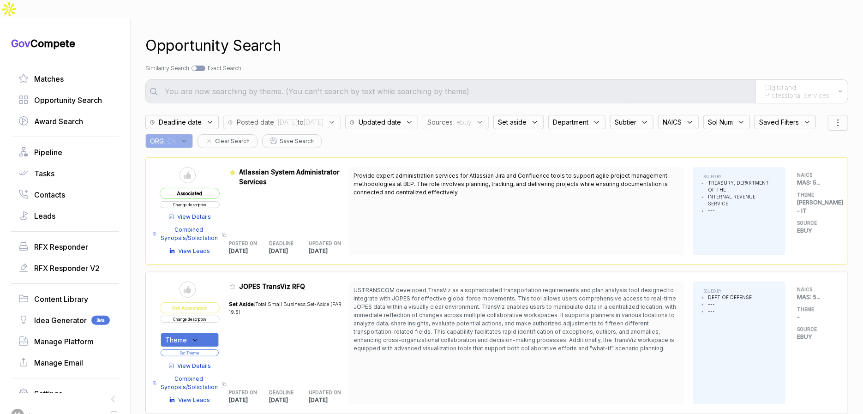
click at [204, 66] on div at bounding box center [198, 69] width 14 height 6
checkbox input "true"
type input "Digital and Professional Services"
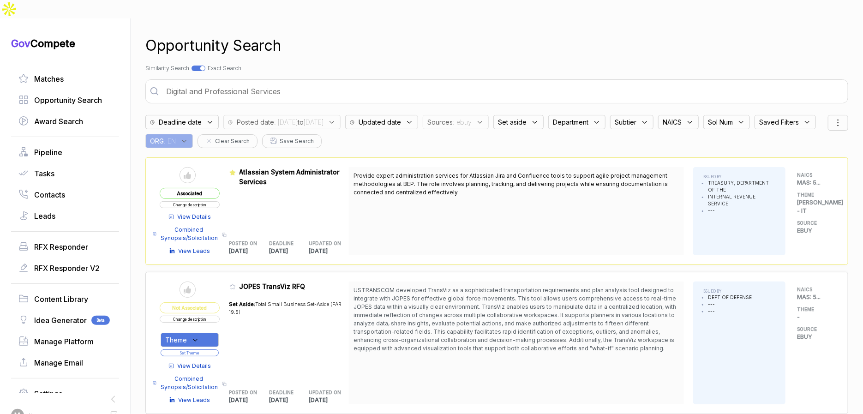
click at [228, 82] on input "Digital and Professional Services" at bounding box center [503, 91] width 685 height 18
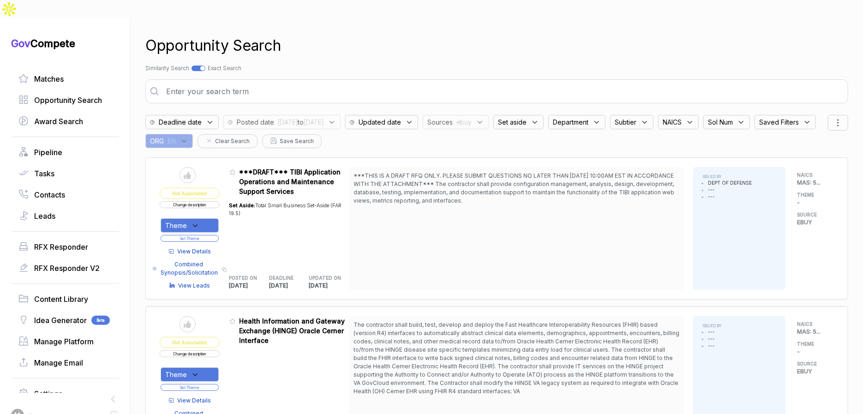
scroll to position [1, 0]
click at [196, 246] on span "View Details" at bounding box center [195, 250] width 34 height 8
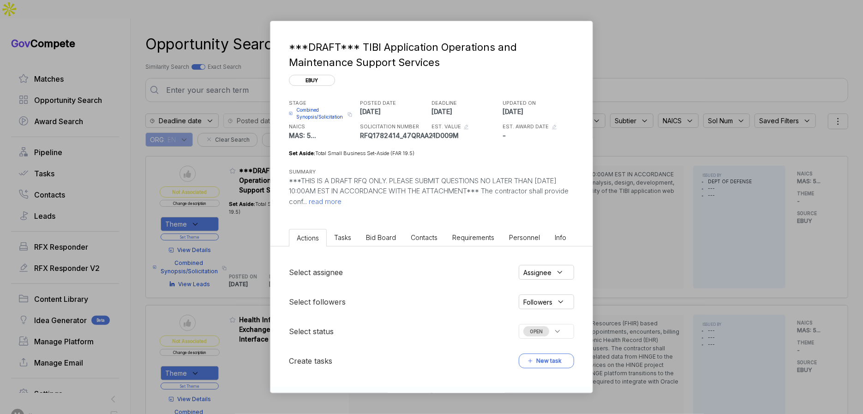
drag, startPoint x: 348, startPoint y: 238, endPoint x: 358, endPoint y: 239, distance: 10.2
click at [355, 239] on li "Tasks" at bounding box center [343, 237] width 32 height 17
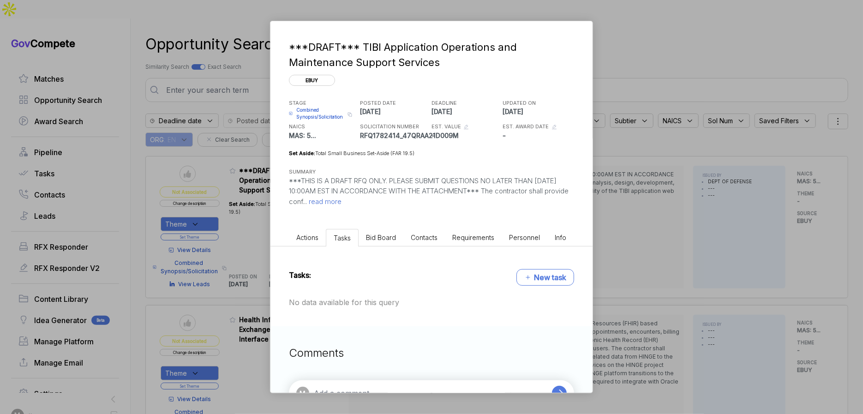
click at [370, 239] on span "Bid Board" at bounding box center [381, 237] width 30 height 8
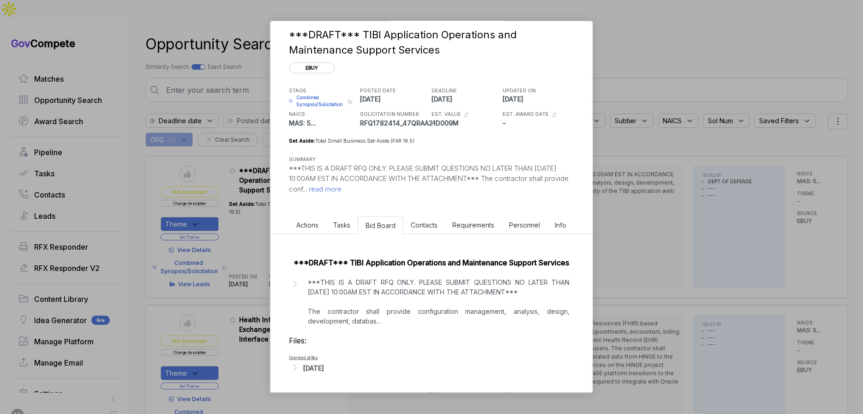
drag, startPoint x: 325, startPoint y: 373, endPoint x: 328, endPoint y: 368, distance: 6.7
click at [324, 373] on div "Sep 12, 2025" at bounding box center [431, 368] width 285 height 12
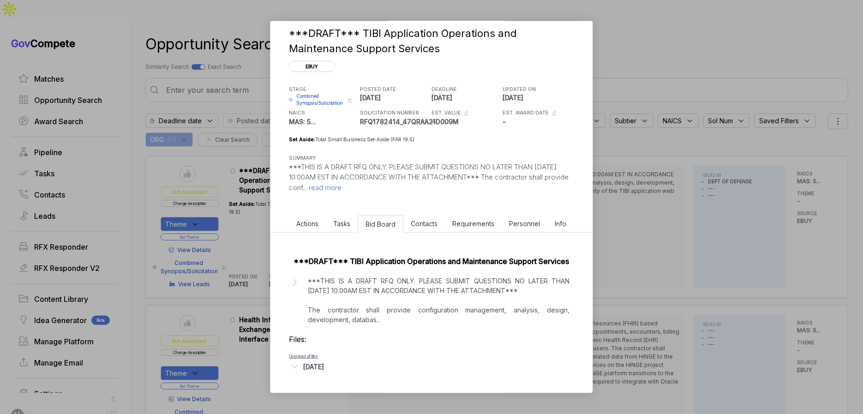
scroll to position [3, 0]
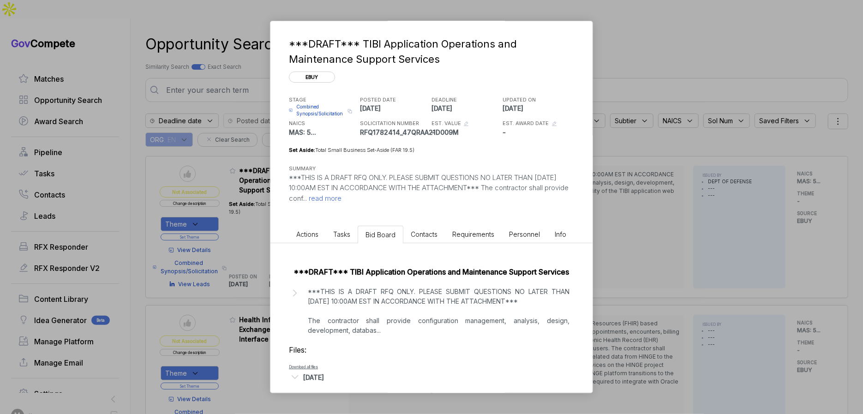
click at [618, 271] on div "***DRAFT*** TIBI Application Operations and Maintenance Support Services ebuy S…" at bounding box center [431, 207] width 863 height 414
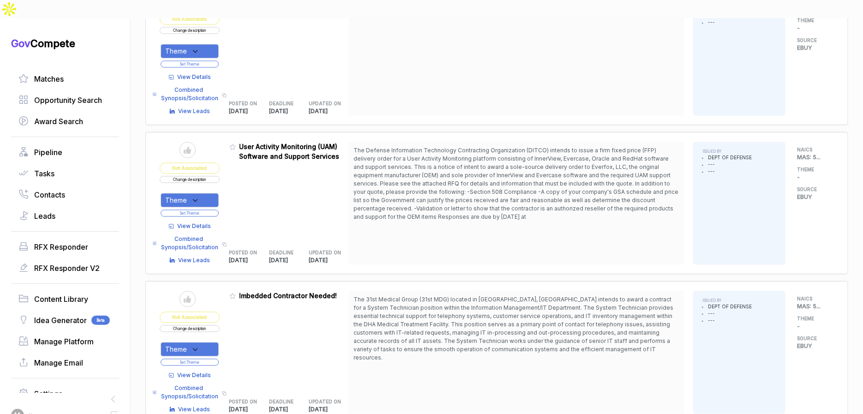
scroll to position [1184, 0]
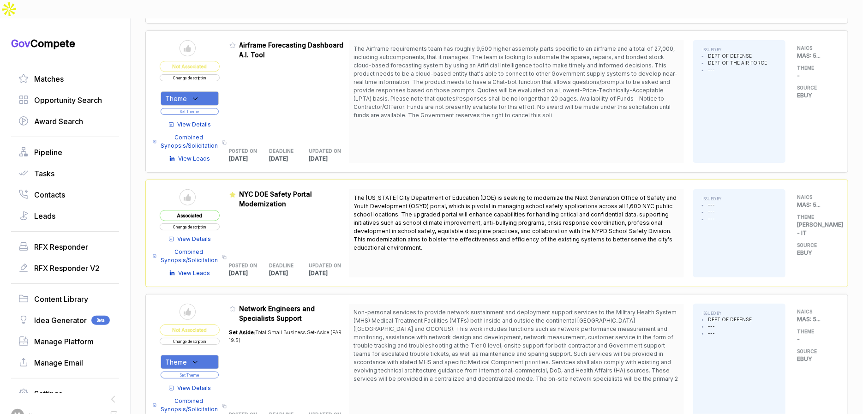
scroll to position [2562, 0]
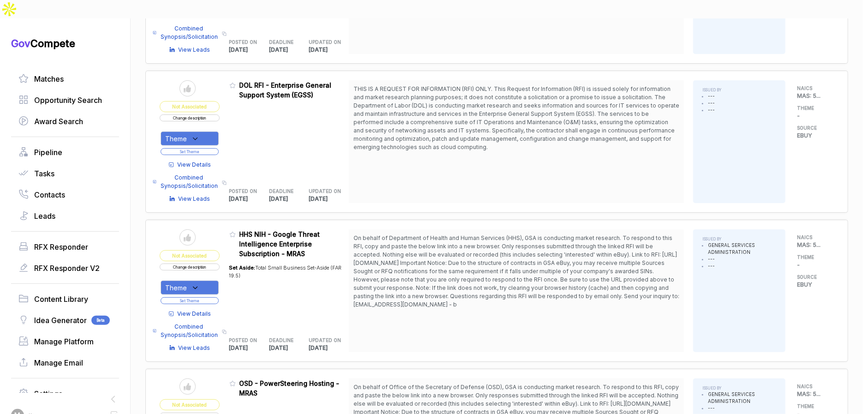
scroll to position [2920, 0]
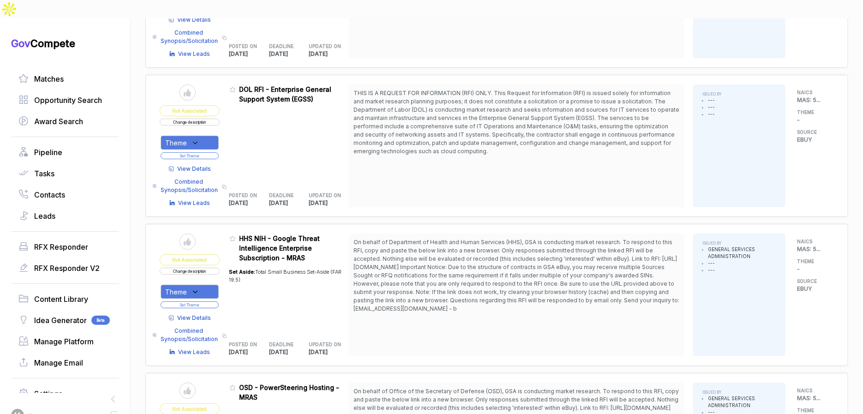
click at [211, 165] on span "View Details" at bounding box center [195, 169] width 34 height 8
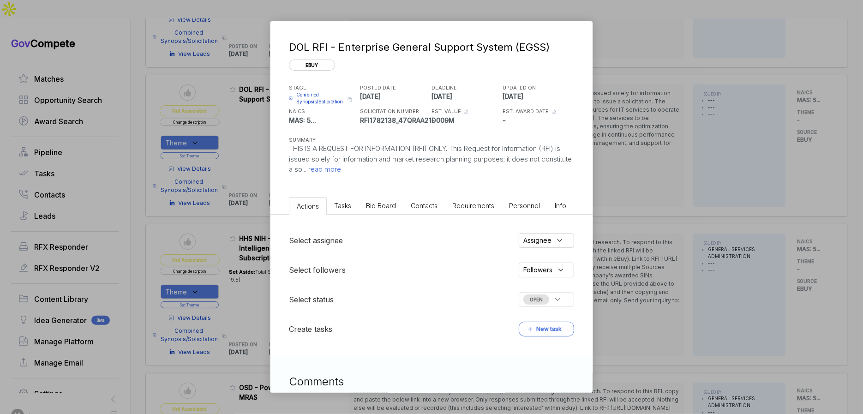
click at [388, 203] on span "Bid Board" at bounding box center [381, 206] width 30 height 8
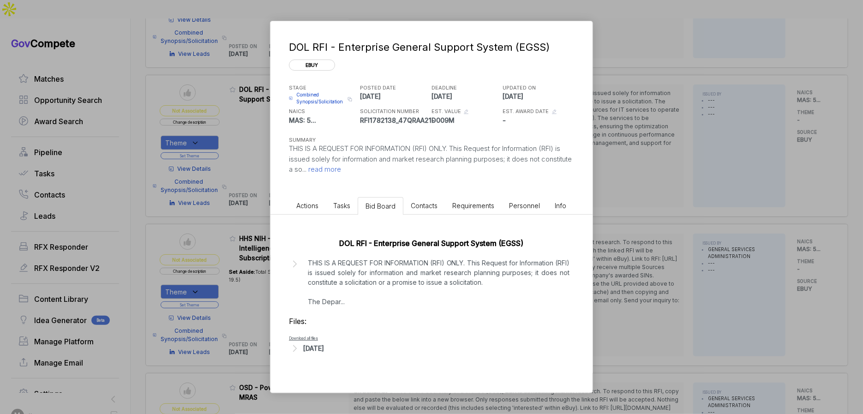
click at [324, 348] on div "Sep 11, 2025" at bounding box center [313, 348] width 21 height 10
click at [667, 273] on div "DOL RFI - Enterprise General Support System (EGSS) ebuy STAGE Combined Synopsis…" at bounding box center [431, 207] width 863 height 414
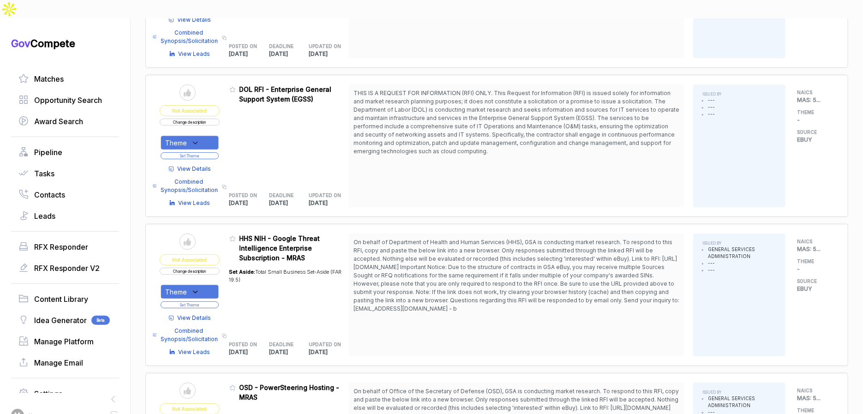
click at [205, 165] on span "View Details" at bounding box center [195, 169] width 34 height 8
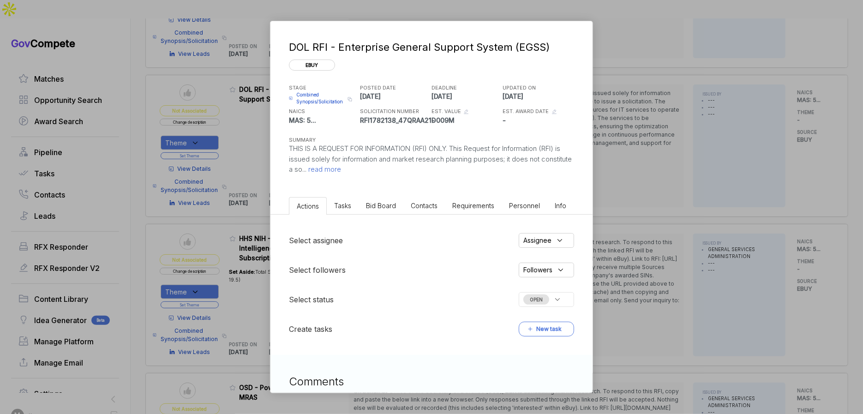
click at [388, 203] on span "Bid Board" at bounding box center [381, 206] width 30 height 8
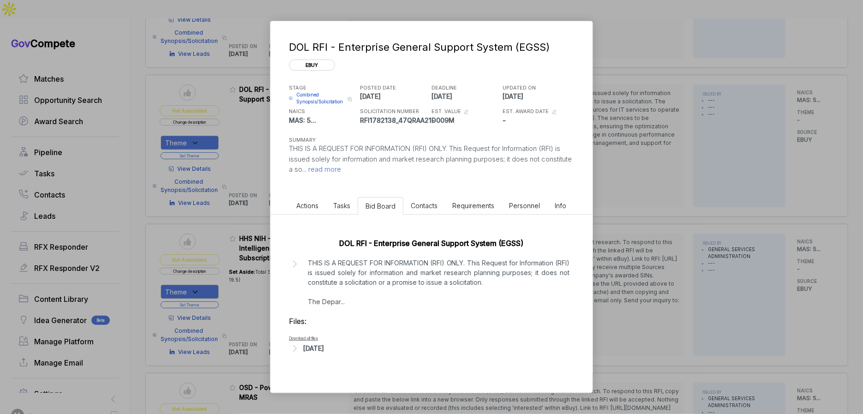
click at [324, 344] on div "Sep 11, 2025" at bounding box center [313, 348] width 21 height 10
click at [341, 169] on span "read more" at bounding box center [323, 169] width 35 height 9
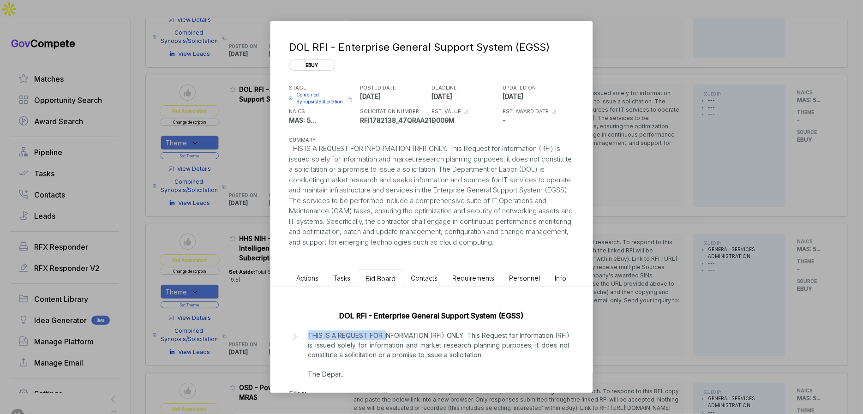
drag, startPoint x: 392, startPoint y: 341, endPoint x: 397, endPoint y: 339, distance: 5.4
click at [393, 341] on p "THIS IS A REQUEST FOR INFORMATION (RFI) ONLY. This Request for Information (RFI…" at bounding box center [439, 354] width 262 height 48
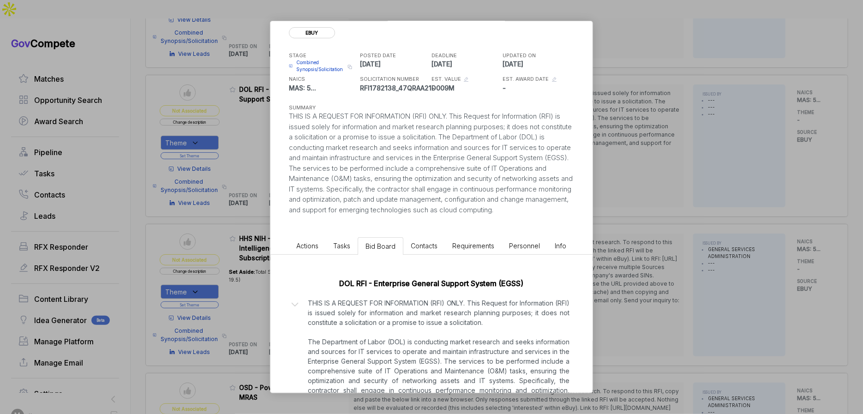
scroll to position [0, 0]
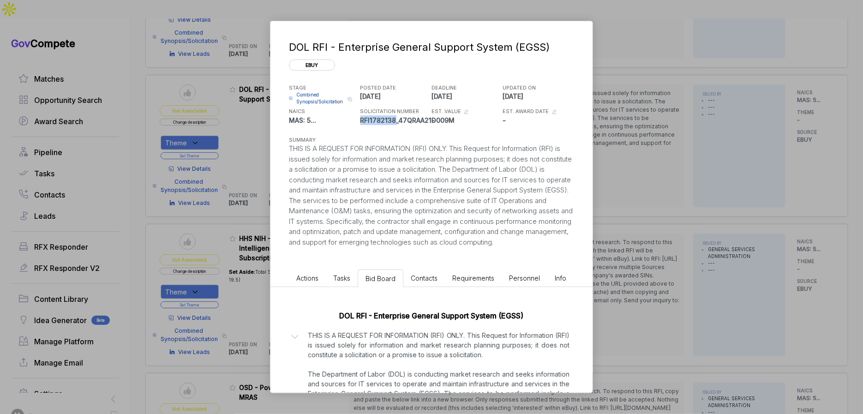
copy p "RFI1782138"
drag, startPoint x: 360, startPoint y: 119, endPoint x: 394, endPoint y: 120, distance: 33.7
click at [394, 120] on p "RFI1782138_47QRAA21D009M" at bounding box center [394, 120] width 69 height 10
